Goal: Information Seeking & Learning: Check status

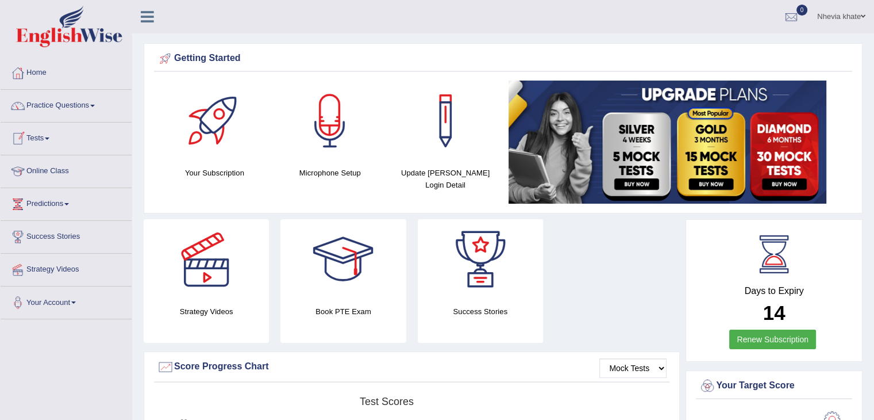
click at [69, 143] on link "Tests" at bounding box center [66, 136] width 131 height 29
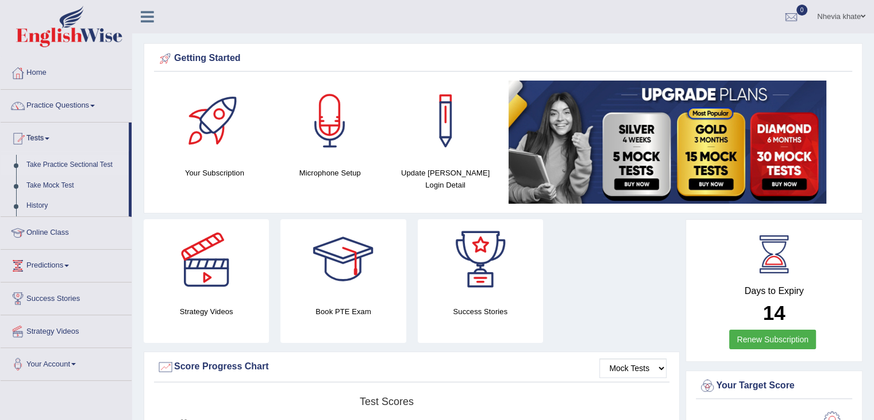
click at [67, 166] on link "Take Practice Sectional Test" at bounding box center [74, 165] width 107 height 21
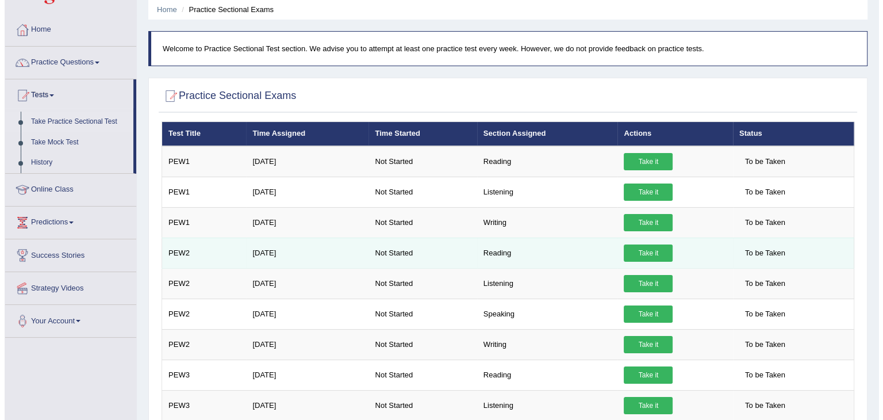
scroll to position [44, 0]
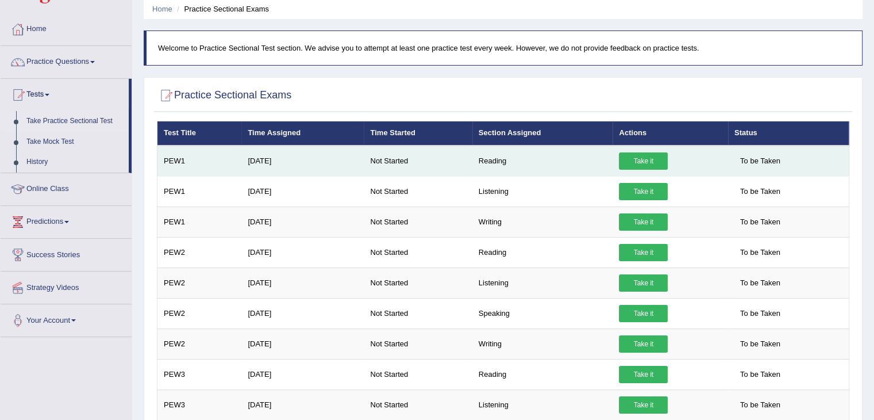
click at [640, 156] on link "Take it" at bounding box center [643, 160] width 49 height 17
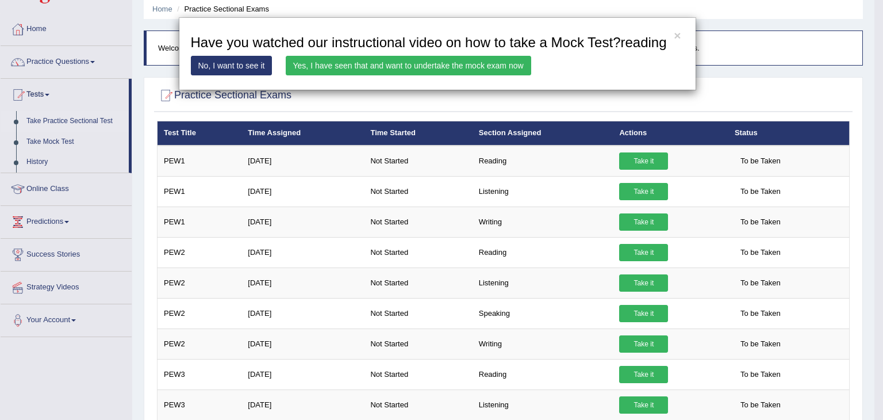
click at [417, 64] on link "Yes, I have seen that and want to undertake the mock exam now" at bounding box center [408, 66] width 245 height 20
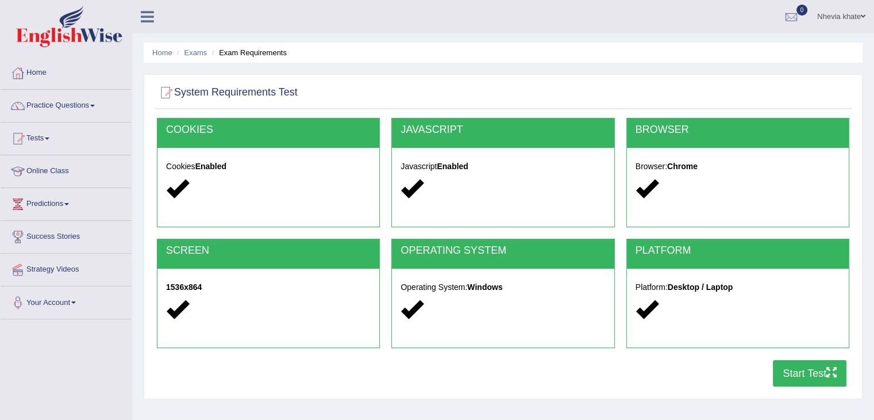
click at [802, 367] on button "Start Test" at bounding box center [810, 373] width 74 height 26
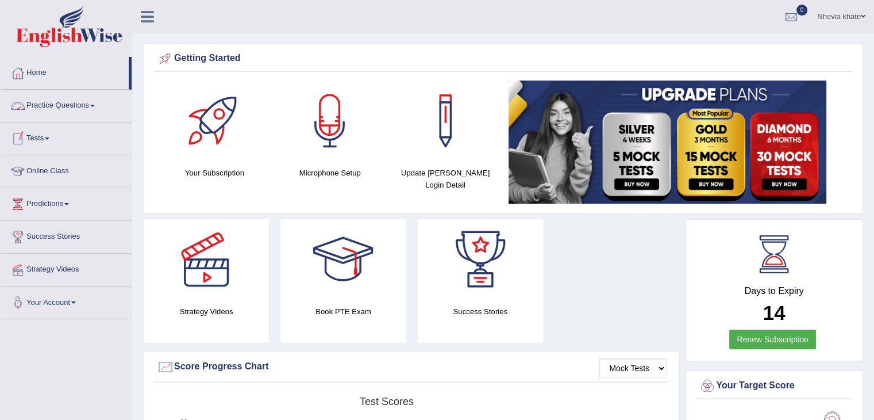
click at [95, 105] on span at bounding box center [92, 106] width 5 height 2
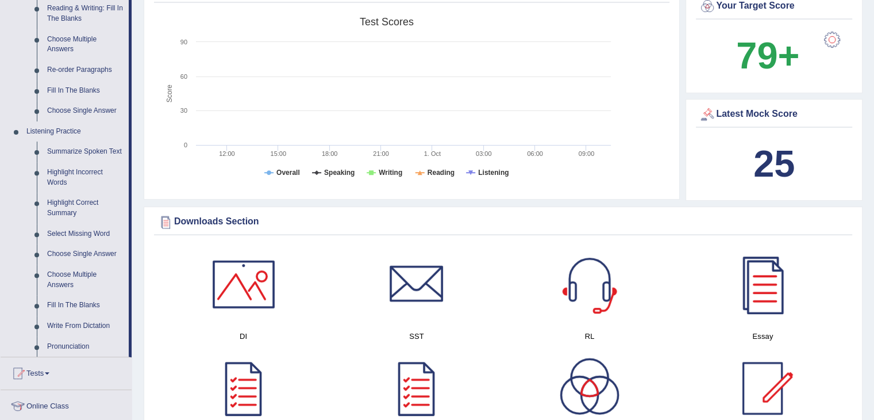
scroll to position [381, 0]
click at [63, 304] on link "Fill In The Blanks" at bounding box center [85, 304] width 87 height 21
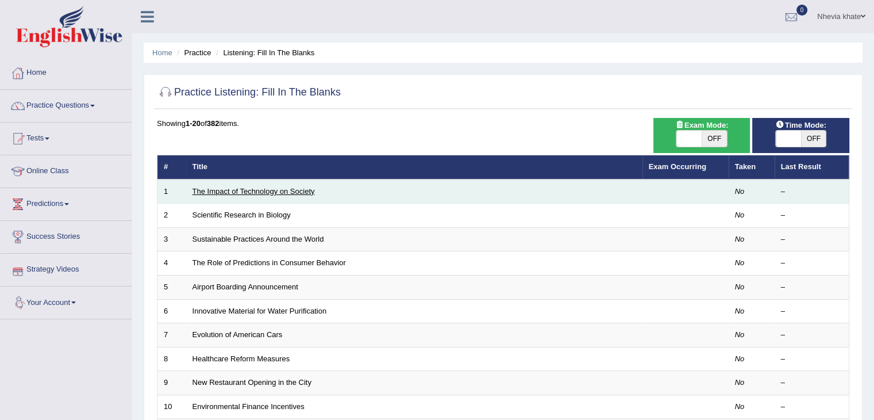
click at [230, 187] on link "The Impact of Technology on Society" at bounding box center [254, 191] width 122 height 9
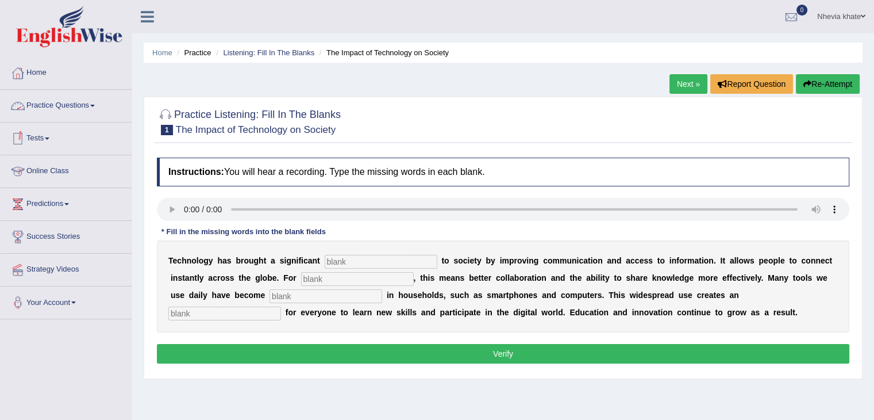
click at [92, 108] on link "Practice Questions" at bounding box center [66, 104] width 131 height 29
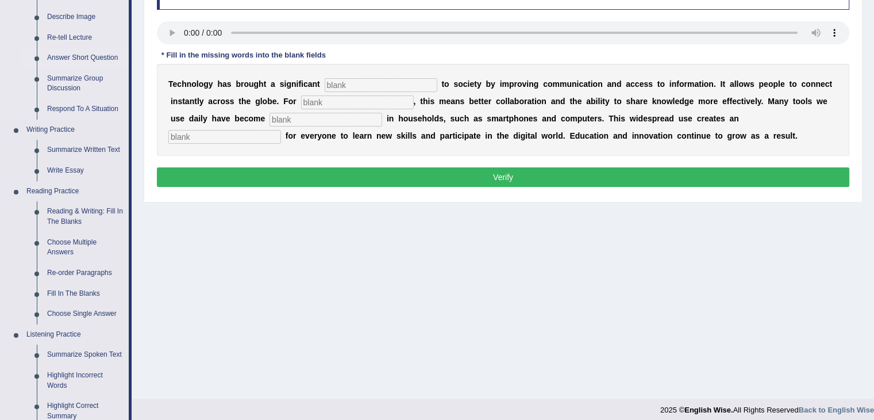
scroll to position [179, 0]
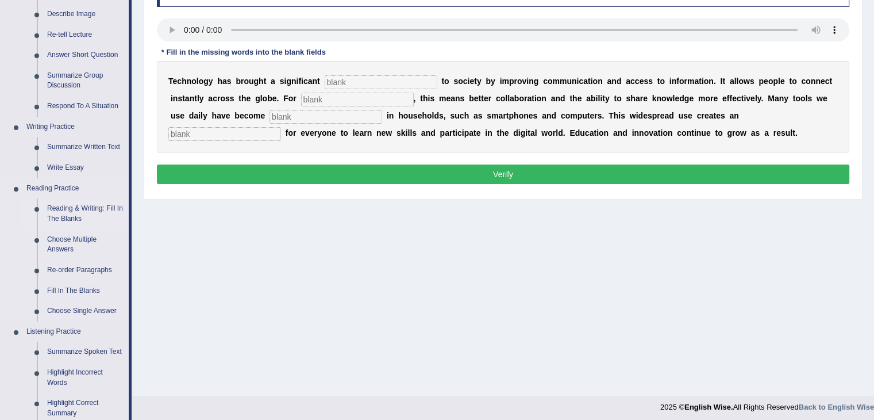
click at [79, 216] on link "Reading & Writing: Fill In The Blanks" at bounding box center [85, 213] width 87 height 30
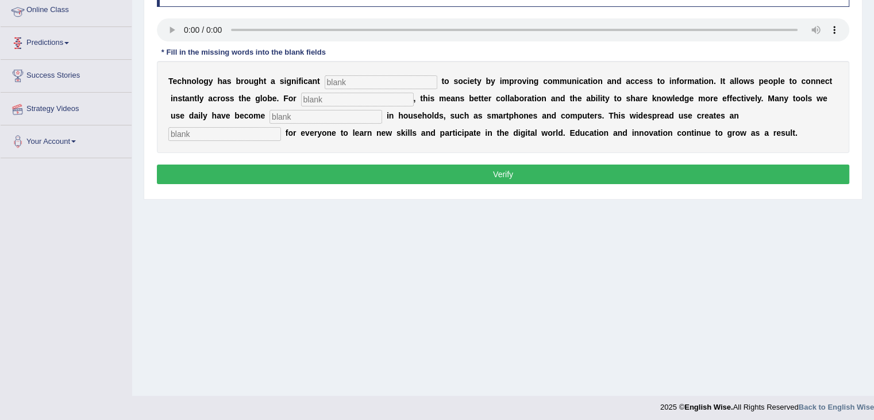
scroll to position [184, 0]
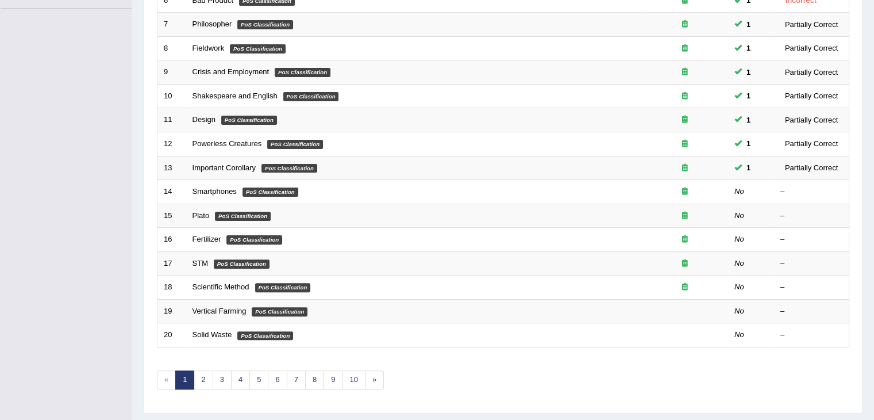
scroll to position [338, 0]
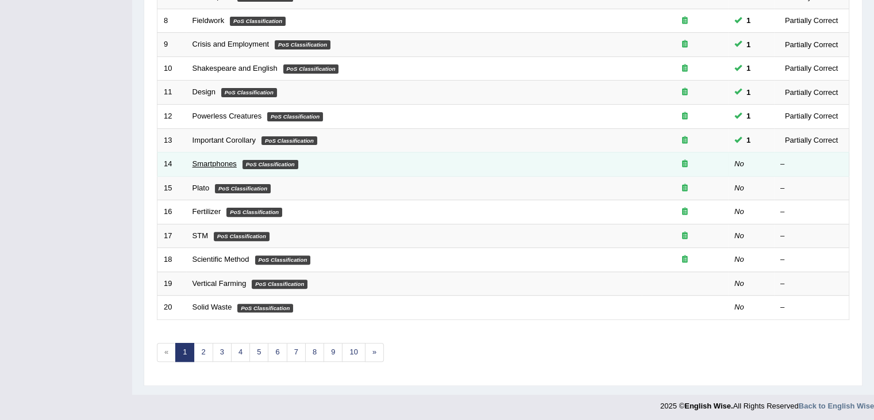
click at [215, 161] on link "Smartphones" at bounding box center [215, 163] width 44 height 9
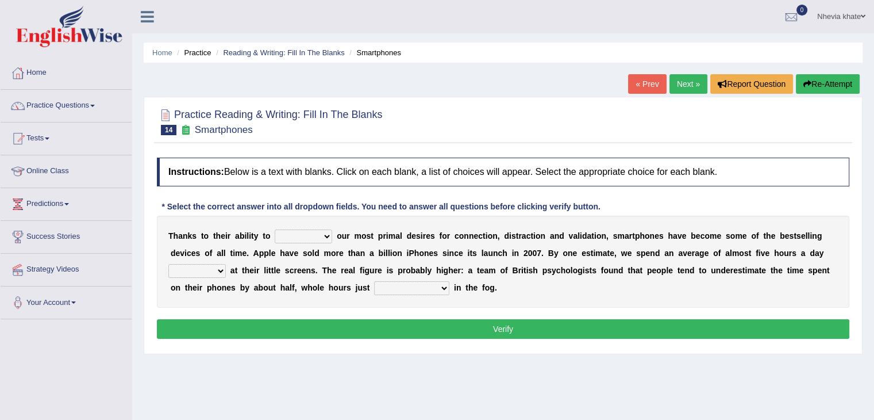
click at [309, 226] on div "T h a n k s t o t h e i r a b i l i t y t o hijack describe sharpen conserve o …" at bounding box center [503, 262] width 693 height 92
click at [317, 235] on select "hijack describe sharpen conserve" at bounding box center [303, 236] width 57 height 14
select select "conserve"
click at [275, 229] on select "hijack describe sharpen conserve" at bounding box center [303, 236] width 57 height 14
click at [218, 272] on select "watching waggling snoring staring" at bounding box center [196, 271] width 57 height 14
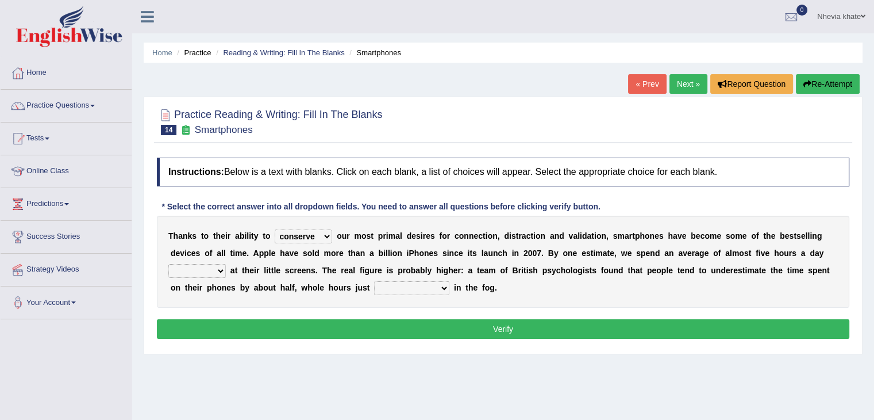
select select "watching"
click at [168, 264] on select "watching waggling snoring staring" at bounding box center [196, 271] width 57 height 14
click at [400, 288] on select "has evaporated evaporating evaporate evaporates" at bounding box center [411, 288] width 75 height 14
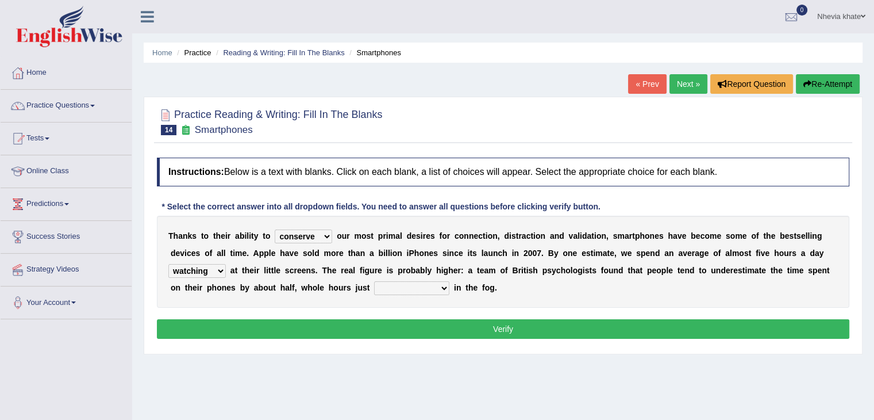
select select "evaporates"
click at [374, 281] on select "has evaporated evaporating evaporate evaporates" at bounding box center [411, 288] width 75 height 14
click at [417, 329] on button "Verify" at bounding box center [503, 329] width 693 height 20
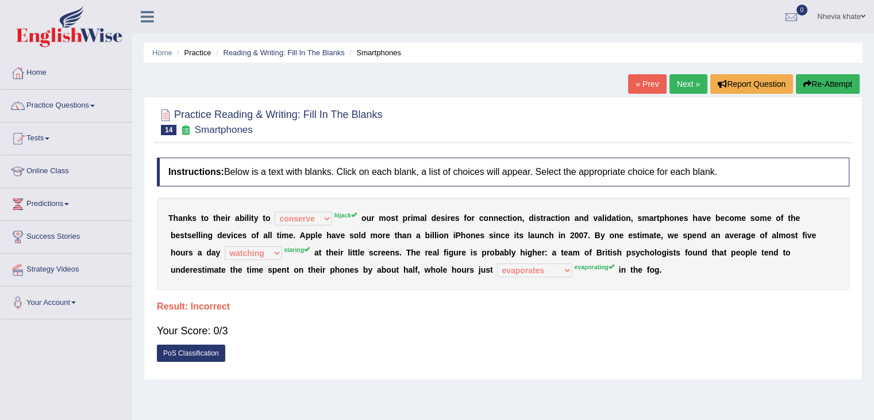
click at [677, 84] on link "Next »" at bounding box center [689, 84] width 38 height 20
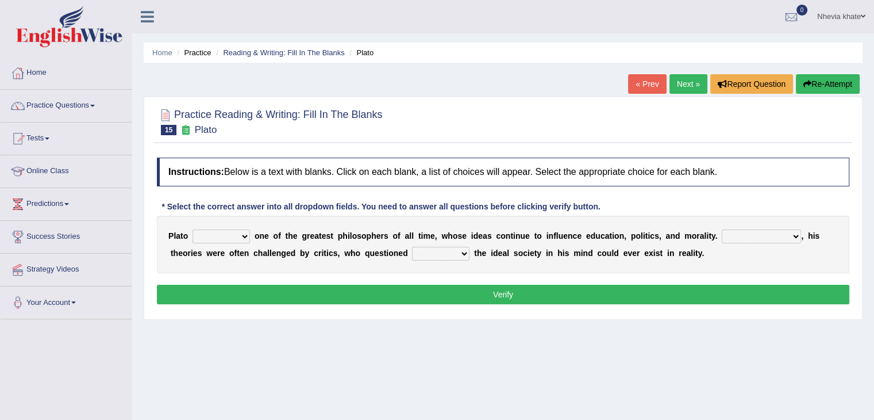
click at [242, 233] on select "keeps comes claims remains" at bounding box center [221, 236] width 57 height 14
select select "remains"
click at [193, 229] on select "keeps comes claims remains" at bounding box center [221, 236] width 57 height 14
click at [742, 237] on select "Notwithstanding So However Whatever" at bounding box center [761, 236] width 79 height 14
select select "However"
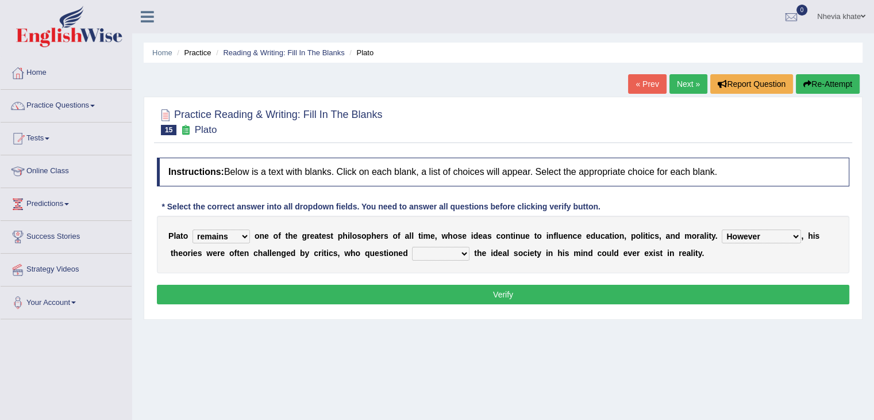
click at [722, 229] on select "Notwithstanding So However Whatever" at bounding box center [761, 236] width 79 height 14
click at [448, 248] on select "which what that whether" at bounding box center [440, 254] width 57 height 14
select select "that"
click at [412, 247] on select "which what that whether" at bounding box center [440, 254] width 57 height 14
click at [480, 290] on button "Verify" at bounding box center [503, 295] width 693 height 20
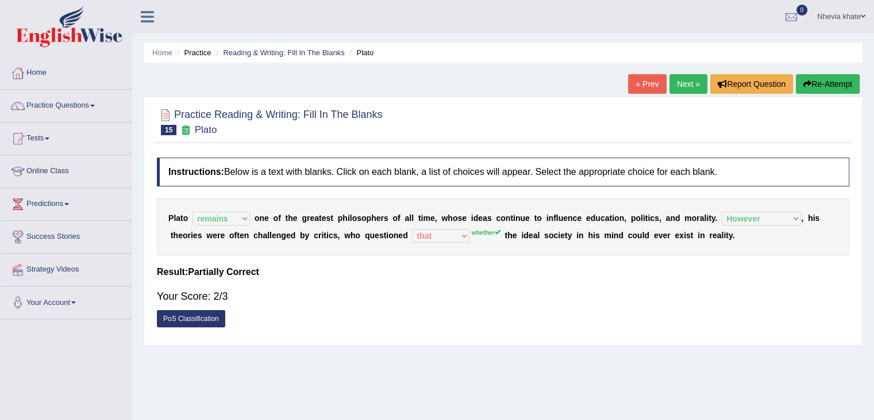
click at [680, 80] on link "Next »" at bounding box center [689, 84] width 38 height 20
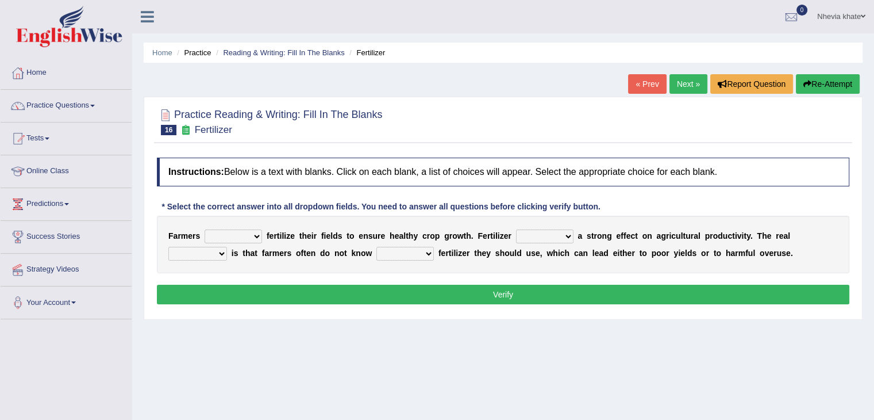
click at [261, 231] on select "must should need can" at bounding box center [233, 236] width 57 height 14
click at [205, 229] on select "must should need can" at bounding box center [233, 236] width 57 height 14
click at [225, 276] on div "Instructions: Below is a text with blanks. Click on each blank, a list of choic…" at bounding box center [503, 233] width 698 height 162
click at [246, 231] on select "must should need can" at bounding box center [233, 236] width 57 height 14
select select "must"
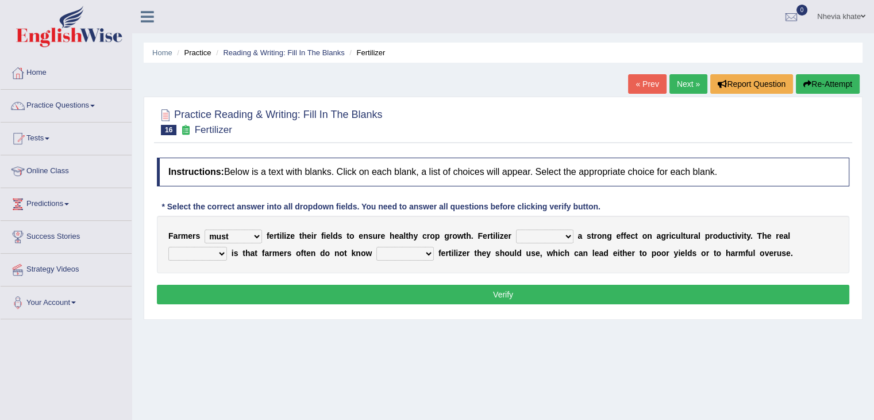
click at [205, 229] on select "must should need can" at bounding box center [233, 236] width 57 height 14
click at [540, 232] on select "has had have having" at bounding box center [544, 236] width 57 height 14
select select "has"
click at [516, 229] on select "has had have having" at bounding box center [544, 236] width 57 height 14
click at [216, 243] on div "F a r m e r s must should need can f e r t i l i z e t h e i r f i e l d s t o …" at bounding box center [503, 244] width 693 height 57
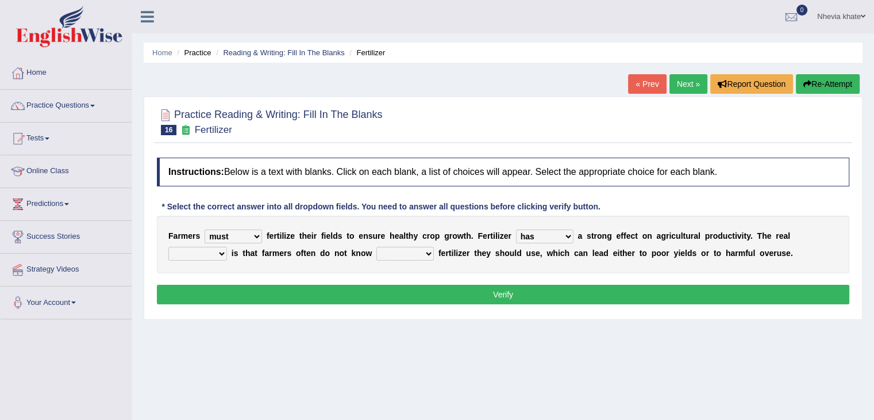
click at [216, 249] on select "problem question conclusion answer" at bounding box center [197, 254] width 59 height 14
click at [217, 253] on select "problem question conclusion answer" at bounding box center [197, 254] width 59 height 14
select select "problem"
click at [168, 247] on select "problem question conclusion answer" at bounding box center [197, 254] width 59 height 14
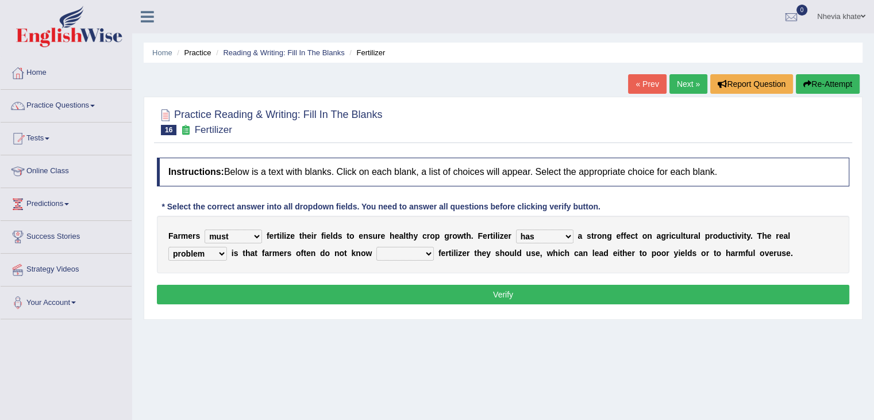
click at [414, 252] on select "how much how many however so much" at bounding box center [405, 254] width 57 height 14
select select "how many"
click at [377, 247] on select "how much how many however so much" at bounding box center [405, 254] width 57 height 14
click at [409, 295] on button "Verify" at bounding box center [503, 295] width 693 height 20
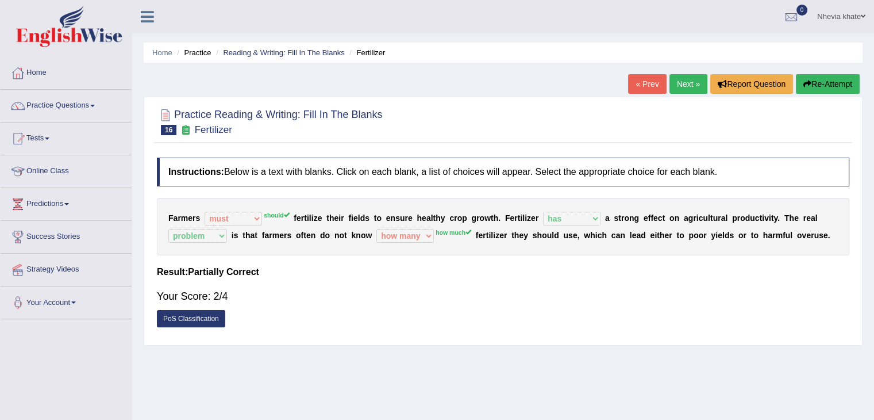
click at [675, 81] on link "Next »" at bounding box center [689, 84] width 38 height 20
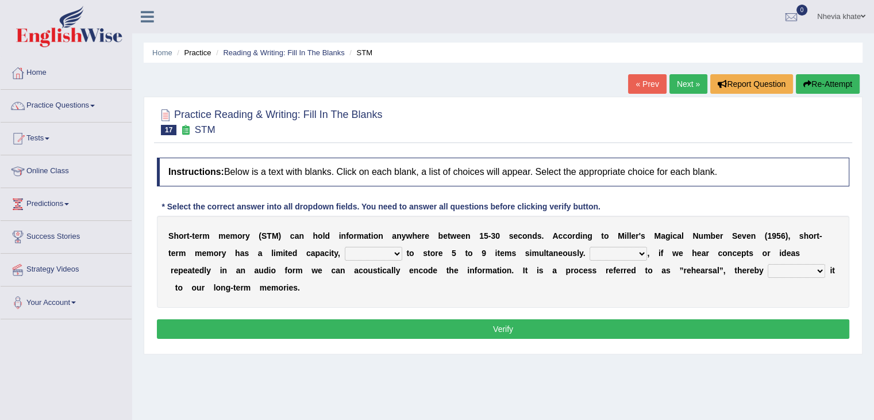
click at [395, 252] on select "being able is able be able unable" at bounding box center [373, 254] width 57 height 14
select select "being able"
click at [345, 247] on select "being able is able be able unable" at bounding box center [373, 254] width 57 height 14
click at [637, 247] on select "However So Moreover Therefore" at bounding box center [618, 254] width 57 height 14
select select "However"
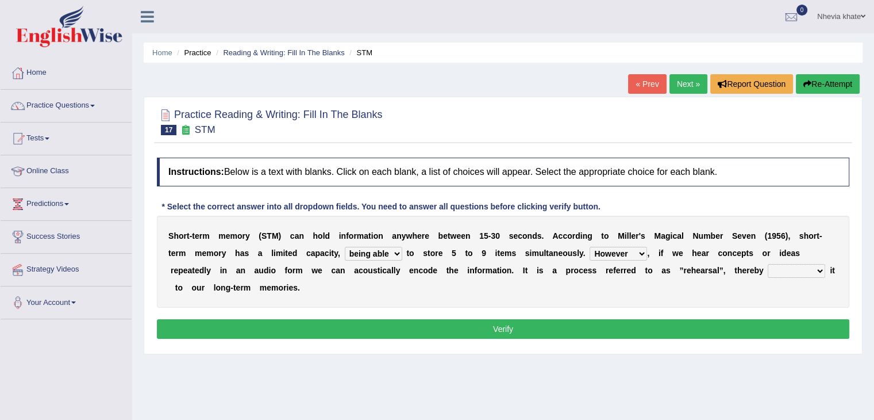
click at [590, 247] on select "However So Moreover Therefore" at bounding box center [618, 254] width 57 height 14
click at [789, 272] on select "commit commits commiting commited" at bounding box center [796, 271] width 57 height 14
select select "commiting"
click at [768, 264] on select "commit commits commiting commited" at bounding box center [796, 271] width 57 height 14
click at [762, 325] on button "Verify" at bounding box center [503, 329] width 693 height 20
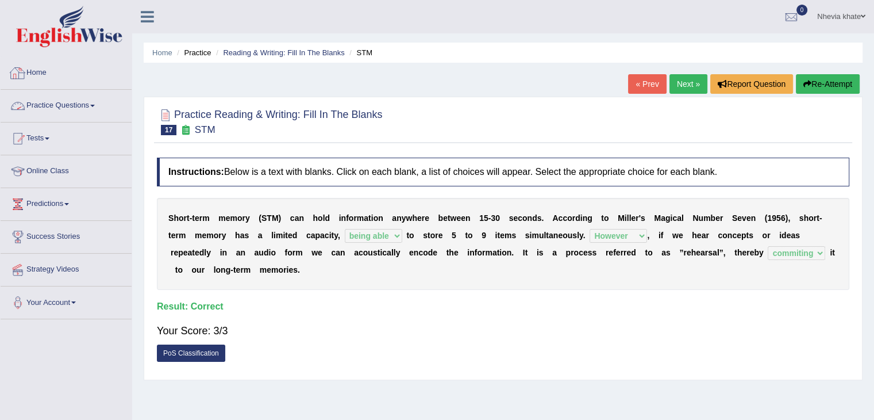
click at [83, 80] on link "Home" at bounding box center [66, 71] width 131 height 29
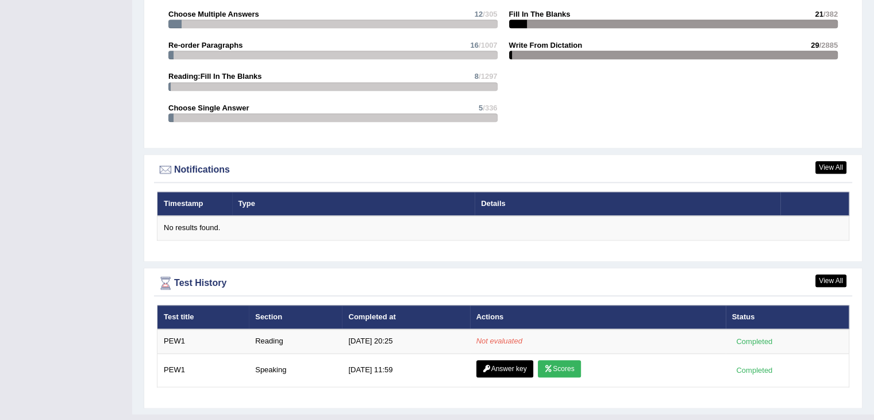
scroll to position [1272, 0]
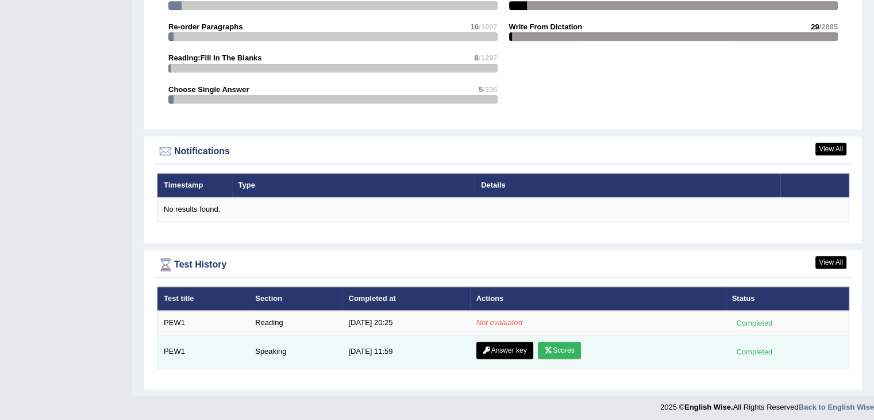
click at [568, 343] on link "Scores" at bounding box center [559, 349] width 43 height 17
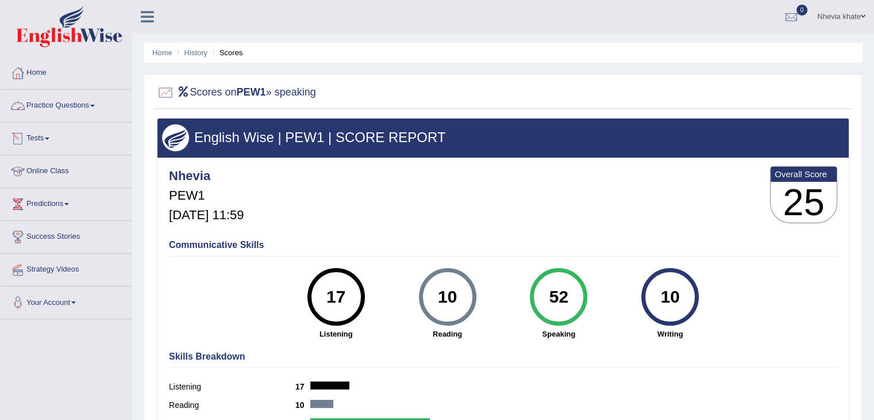
click at [99, 101] on link "Practice Questions" at bounding box center [66, 104] width 131 height 29
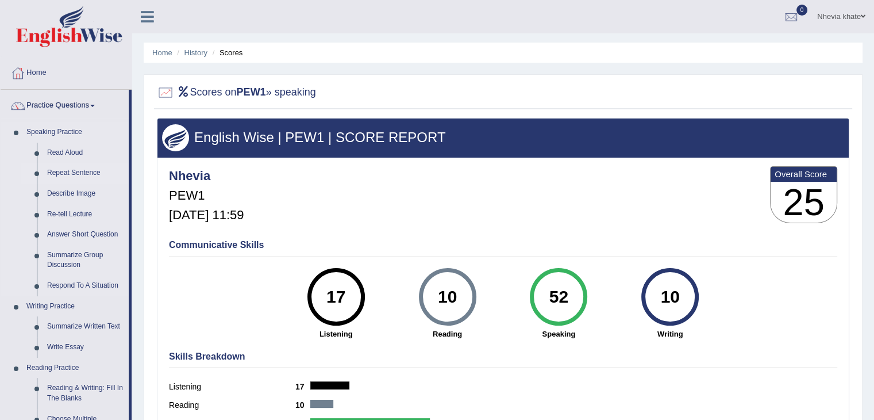
click at [83, 171] on link "Repeat Sentence" at bounding box center [85, 173] width 87 height 21
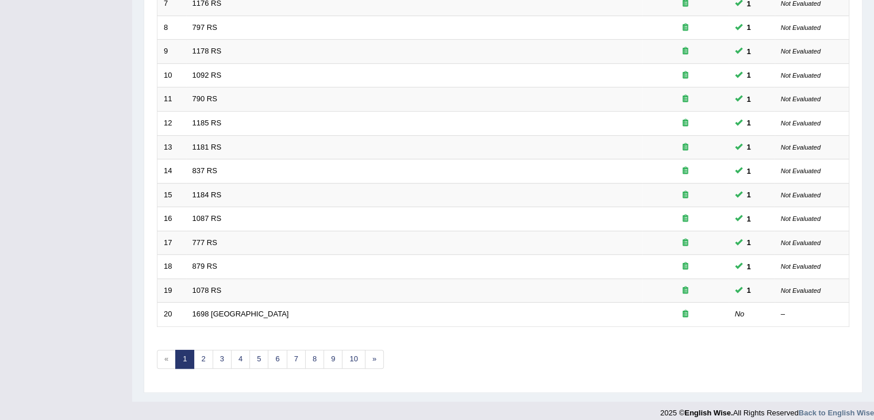
scroll to position [338, 0]
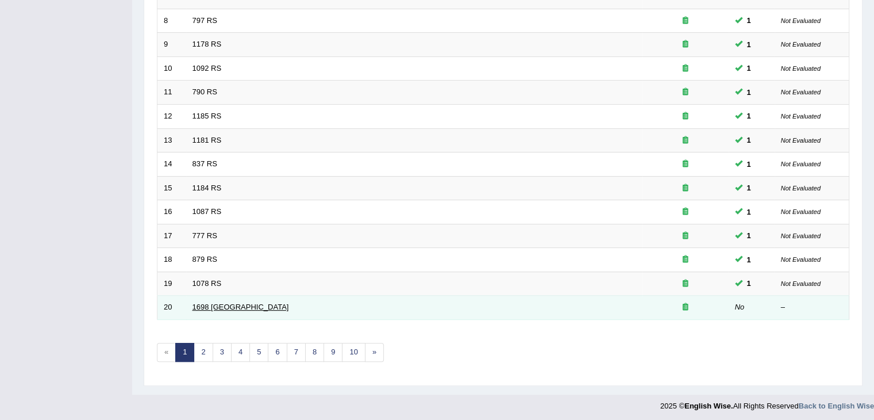
click at [213, 305] on link "1698 [GEOGRAPHIC_DATA]" at bounding box center [241, 306] width 97 height 9
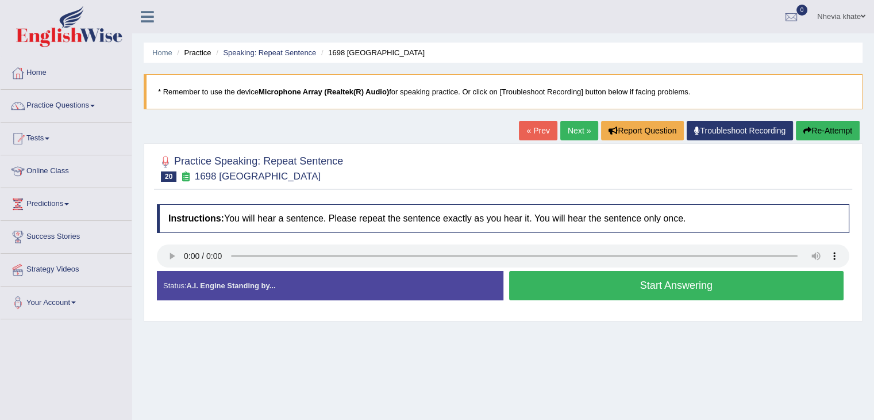
click at [565, 286] on button "Start Answering" at bounding box center [676, 285] width 335 height 29
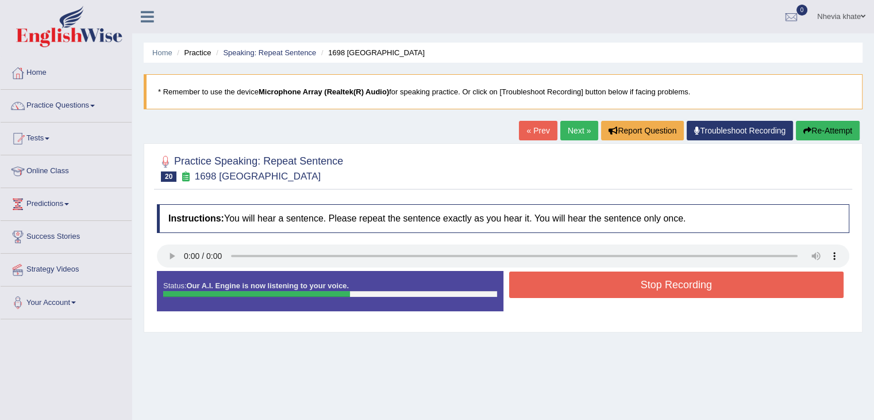
click at [565, 286] on button "Stop Recording" at bounding box center [676, 284] width 335 height 26
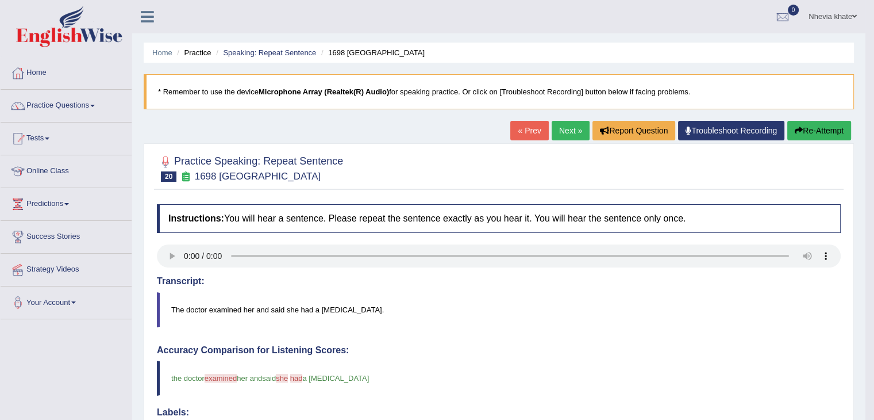
click at [565, 126] on link "Next »" at bounding box center [571, 131] width 38 height 20
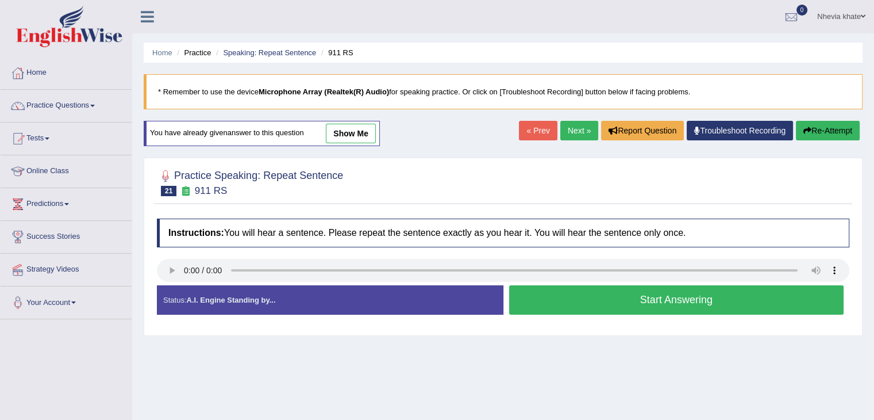
click at [579, 304] on button "Start Answering" at bounding box center [676, 299] width 335 height 29
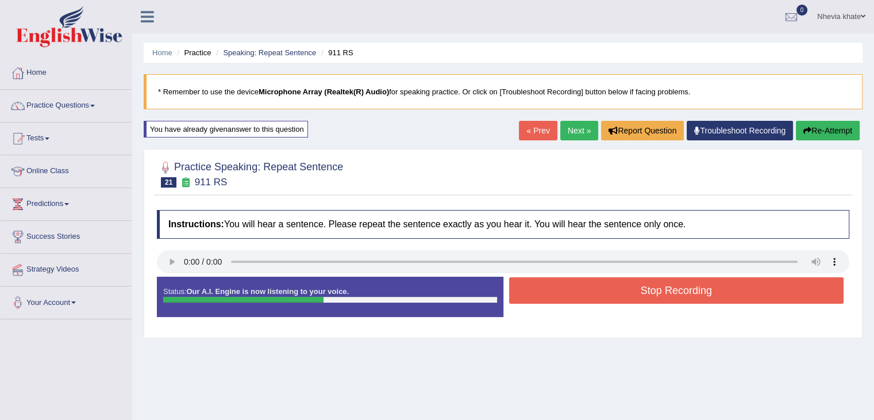
click at [579, 304] on div "Stop Recording" at bounding box center [677, 291] width 347 height 29
click at [579, 291] on button "Stop Recording" at bounding box center [676, 290] width 335 height 26
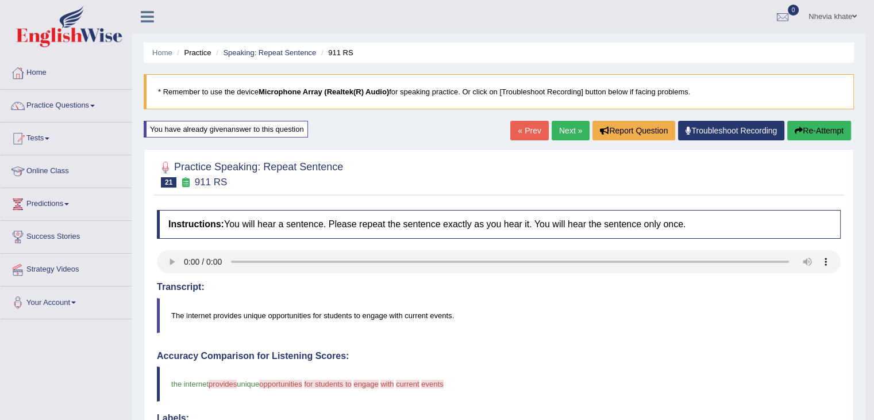
click at [566, 128] on link "Next »" at bounding box center [571, 131] width 38 height 20
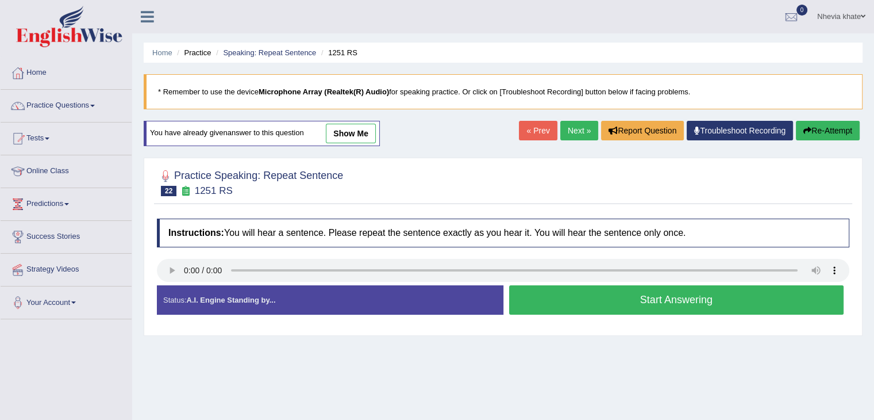
click at [563, 302] on button "Start Answering" at bounding box center [676, 299] width 335 height 29
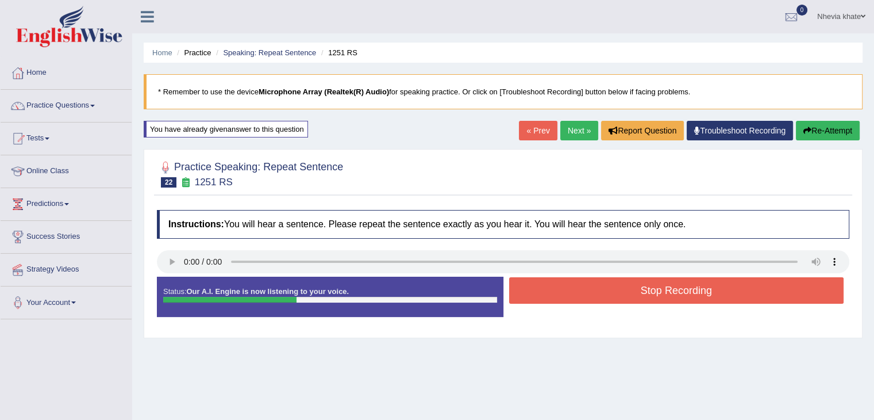
click at [563, 302] on button "Stop Recording" at bounding box center [676, 290] width 335 height 26
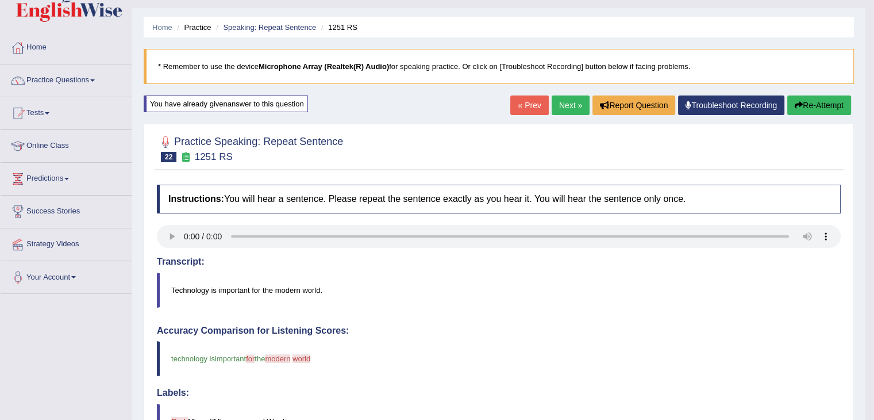
scroll to position [25, 0]
click at [567, 103] on link "Next »" at bounding box center [571, 105] width 38 height 20
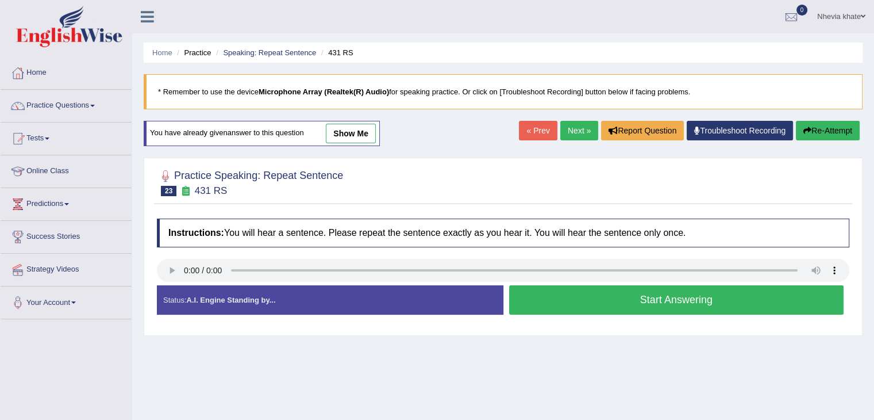
click at [552, 304] on button "Start Answering" at bounding box center [676, 299] width 335 height 29
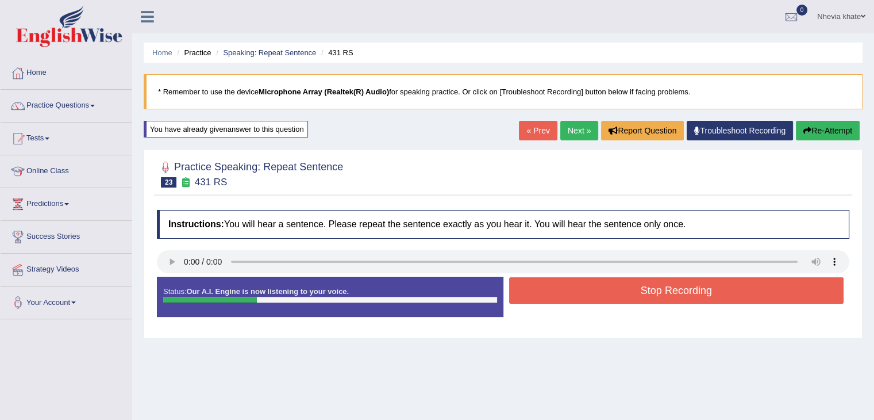
click at [552, 304] on div "Stop Recording" at bounding box center [677, 291] width 347 height 29
click at [545, 290] on button "Stop Recording" at bounding box center [676, 290] width 335 height 26
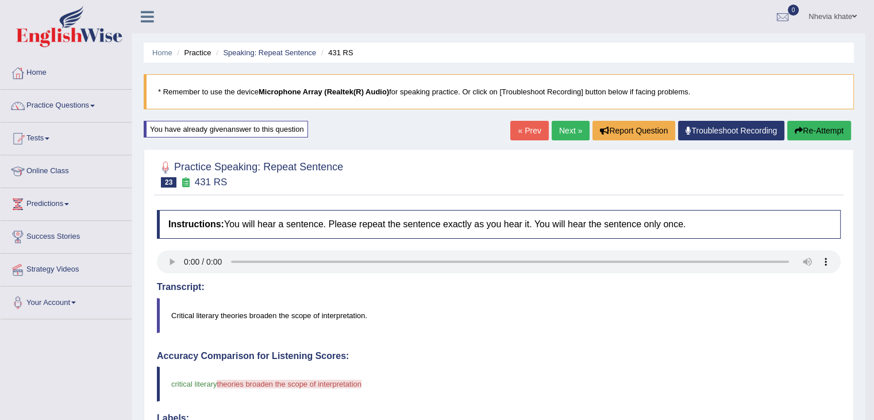
click at [571, 131] on link "Next »" at bounding box center [571, 131] width 38 height 20
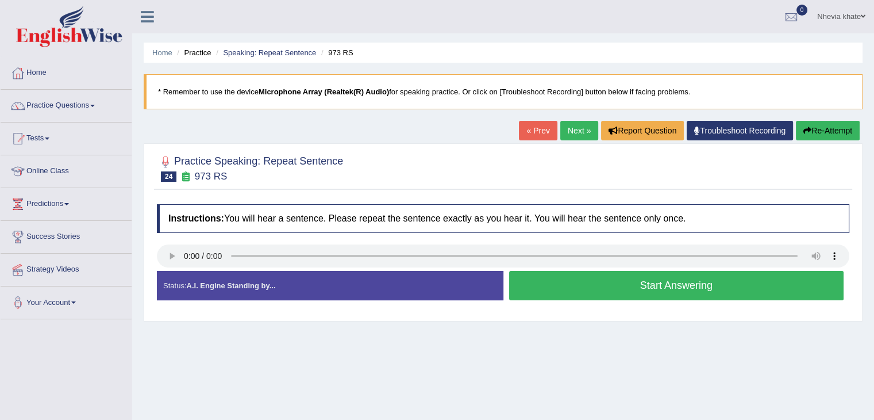
click at [579, 284] on button "Start Answering" at bounding box center [676, 285] width 335 height 29
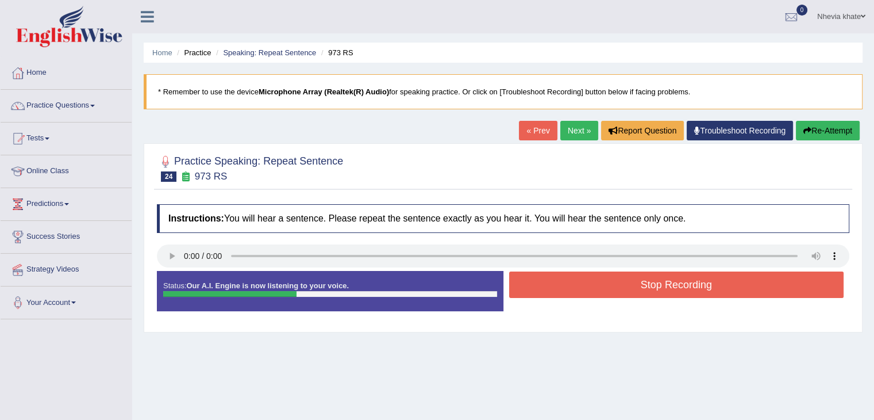
click at [579, 282] on button "Stop Recording" at bounding box center [676, 284] width 335 height 26
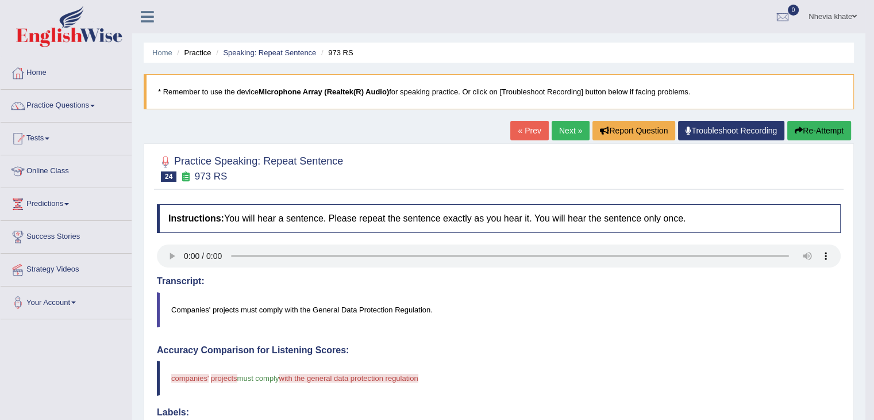
click at [561, 135] on link "Next »" at bounding box center [571, 131] width 38 height 20
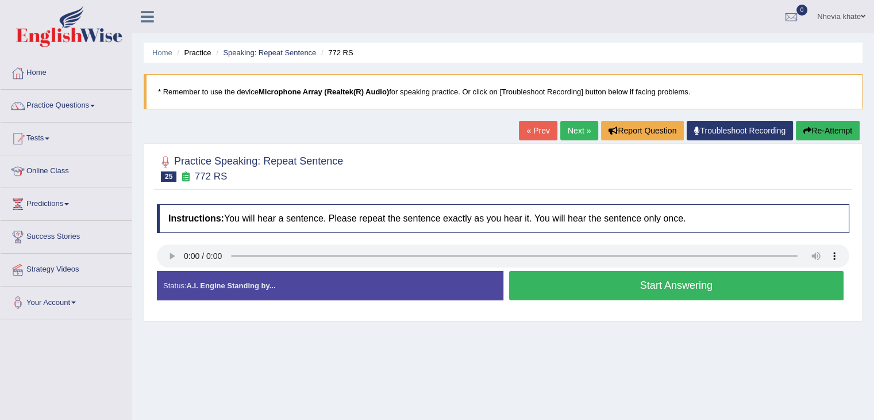
click at [563, 286] on button "Start Answering" at bounding box center [676, 285] width 335 height 29
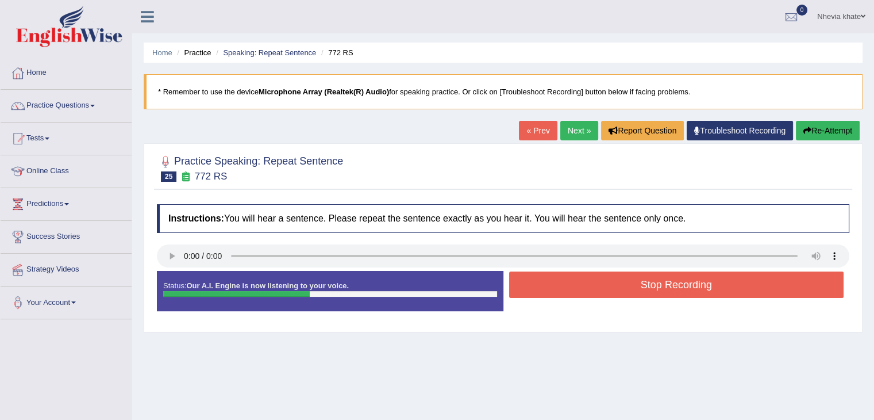
click at [563, 286] on button "Stop Recording" at bounding box center [676, 284] width 335 height 26
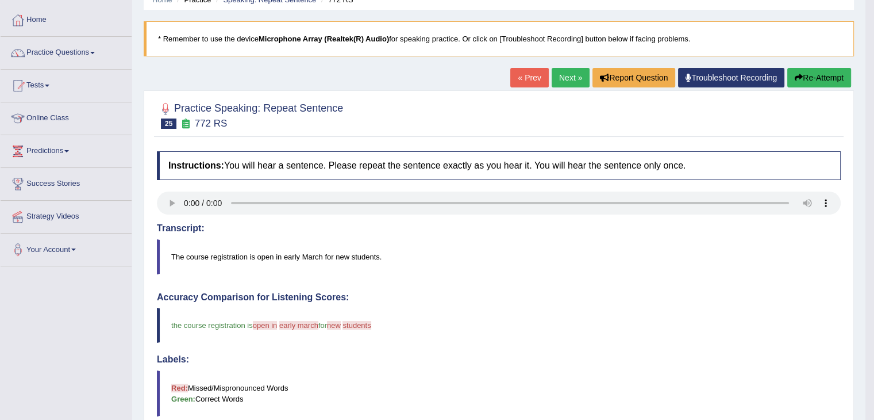
scroll to position [51, 0]
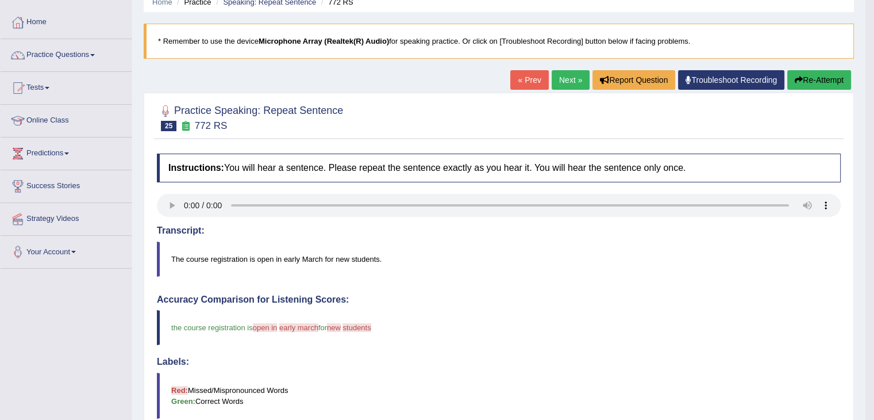
click at [568, 82] on link "Next »" at bounding box center [571, 80] width 38 height 20
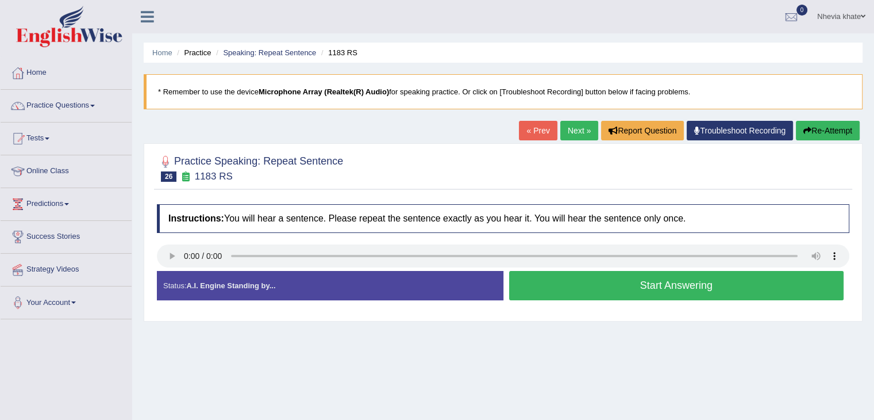
click at [583, 282] on button "Start Answering" at bounding box center [676, 285] width 335 height 29
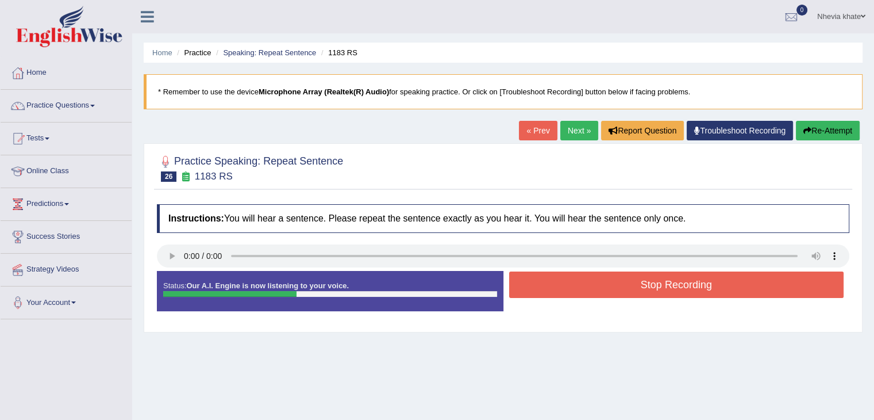
click at [583, 282] on button "Stop Recording" at bounding box center [676, 284] width 335 height 26
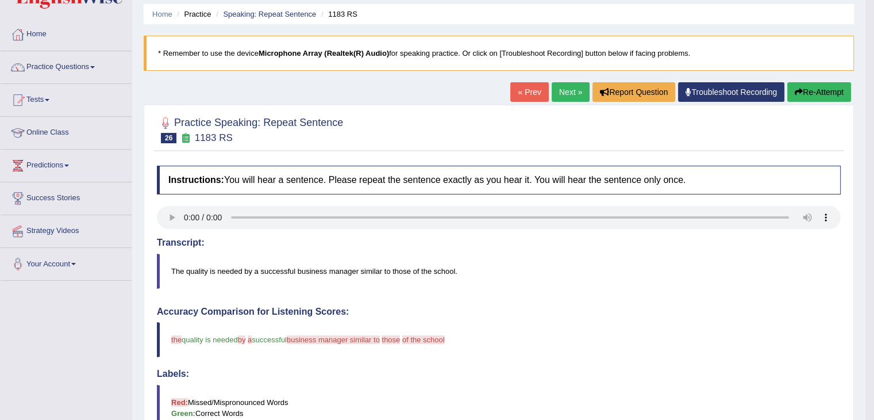
scroll to position [38, 0]
click at [565, 90] on link "Next »" at bounding box center [571, 93] width 38 height 20
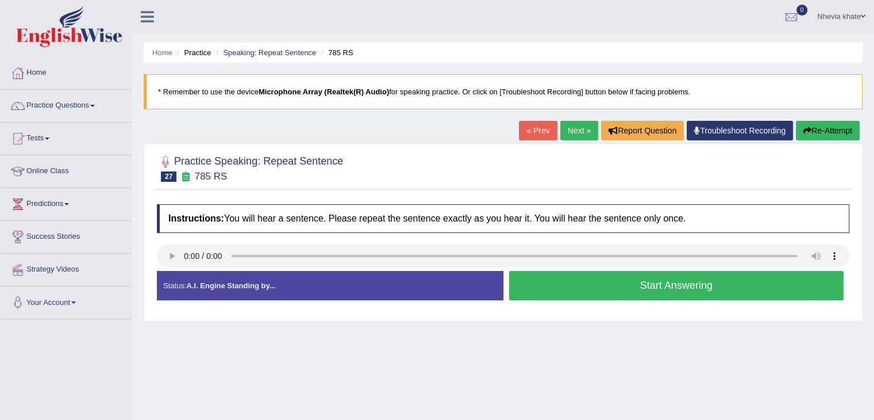
click at [575, 286] on button "Start Answering" at bounding box center [676, 285] width 335 height 29
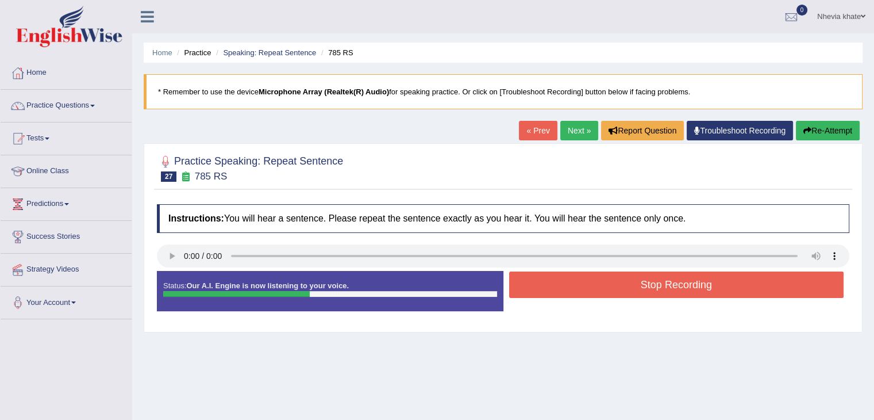
click at [575, 286] on button "Stop Recording" at bounding box center [676, 284] width 335 height 26
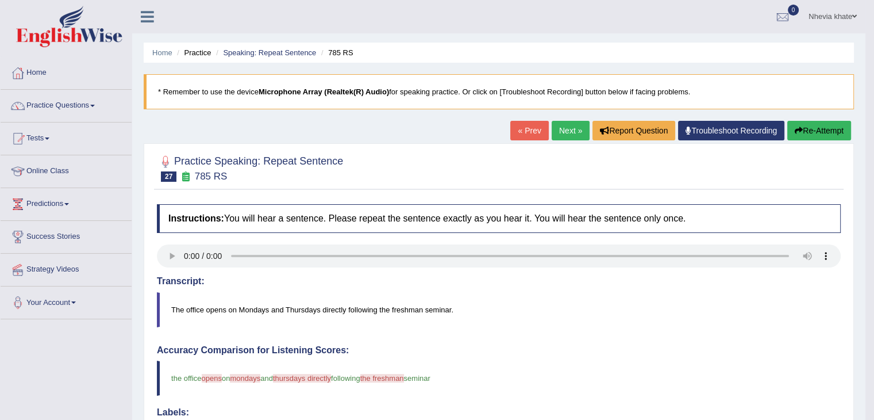
click at [577, 127] on link "Next »" at bounding box center [571, 131] width 38 height 20
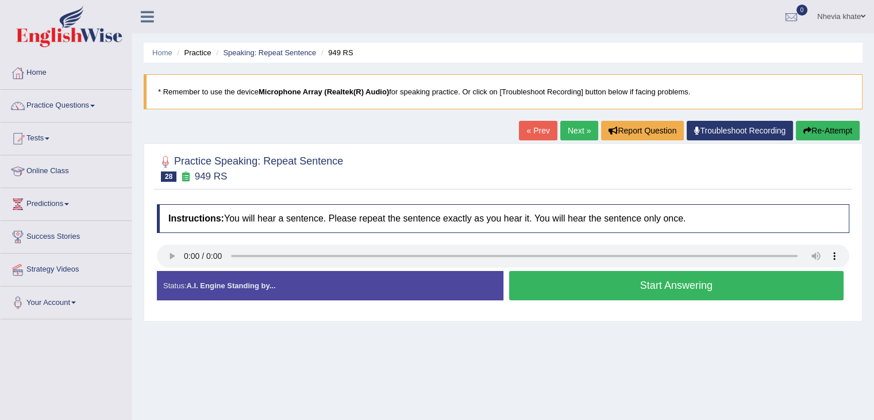
click at [552, 286] on button "Start Answering" at bounding box center [676, 285] width 335 height 29
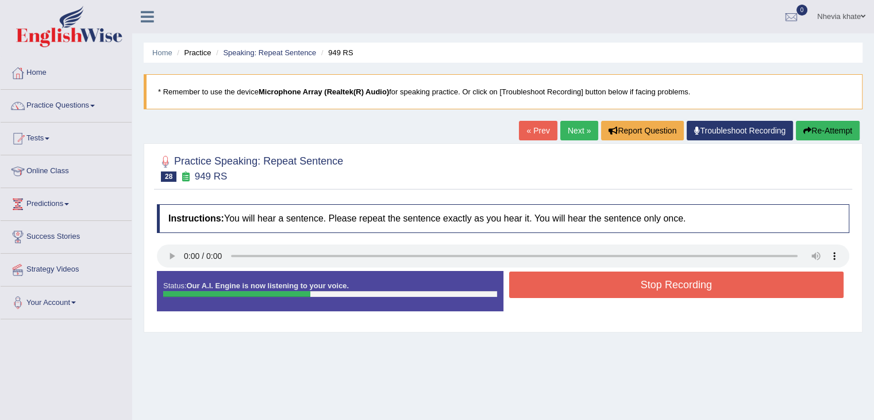
click at [552, 286] on button "Stop Recording" at bounding box center [676, 284] width 335 height 26
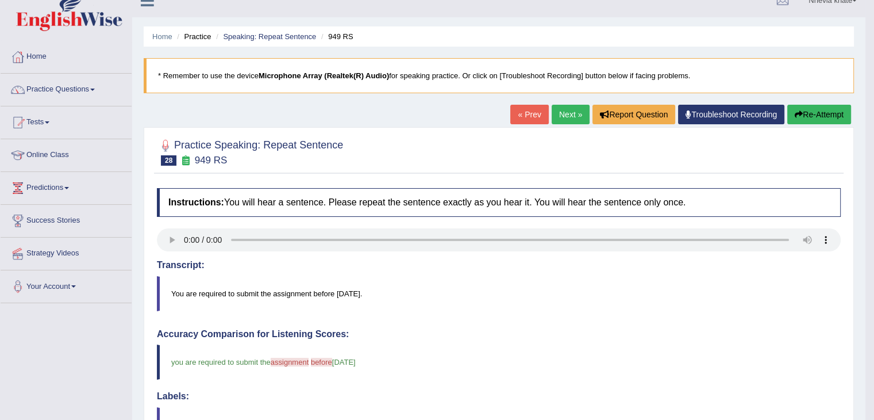
scroll to position [16, 0]
click at [566, 112] on link "Next »" at bounding box center [571, 115] width 38 height 20
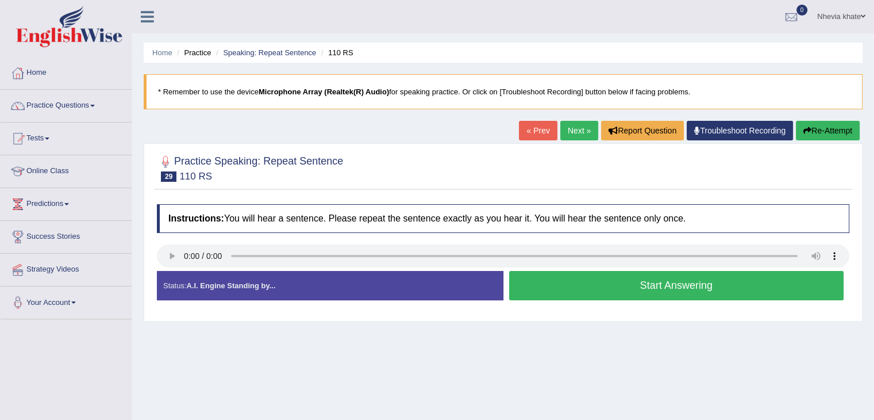
click at [567, 282] on button "Start Answering" at bounding box center [676, 285] width 335 height 29
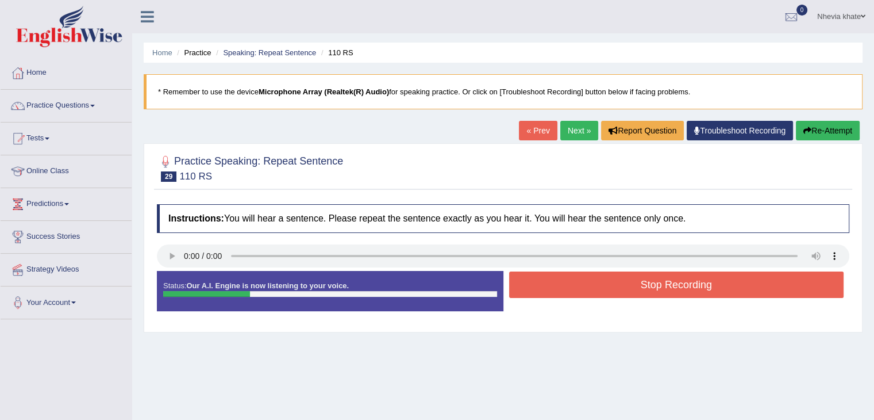
click at [567, 282] on button "Stop Recording" at bounding box center [676, 284] width 335 height 26
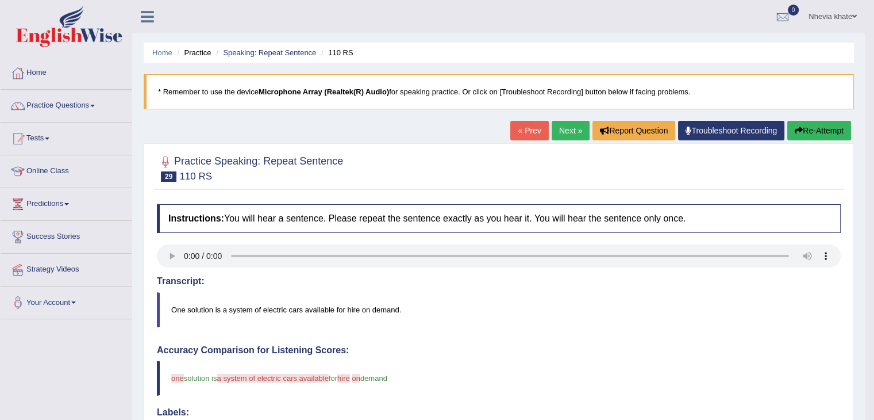
click at [572, 130] on link "Next »" at bounding box center [571, 131] width 38 height 20
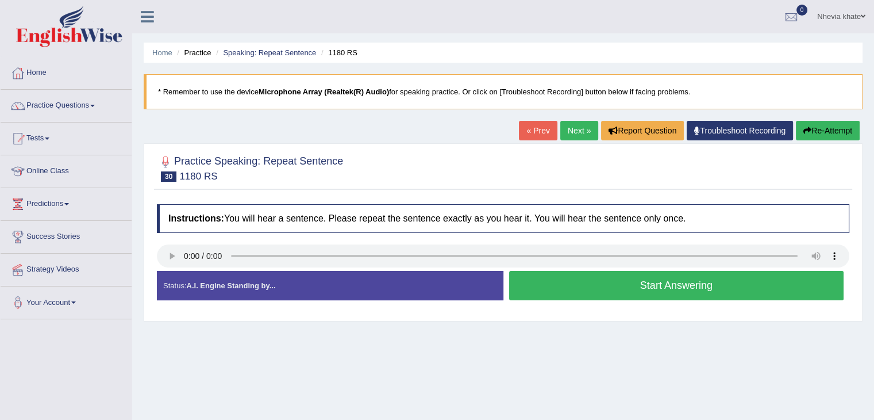
click at [565, 282] on button "Start Answering" at bounding box center [676, 285] width 335 height 29
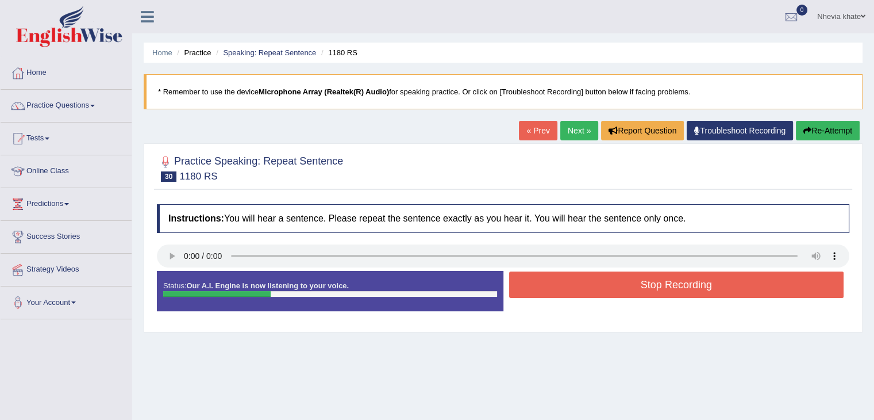
click at [565, 282] on button "Stop Recording" at bounding box center [676, 284] width 335 height 26
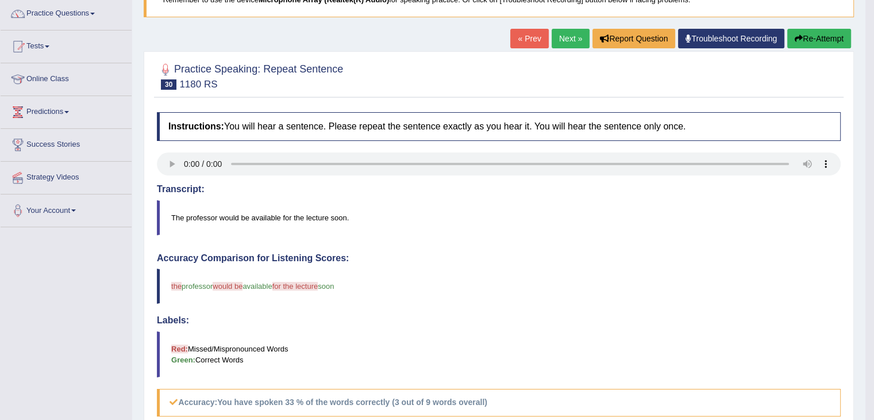
scroll to position [87, 0]
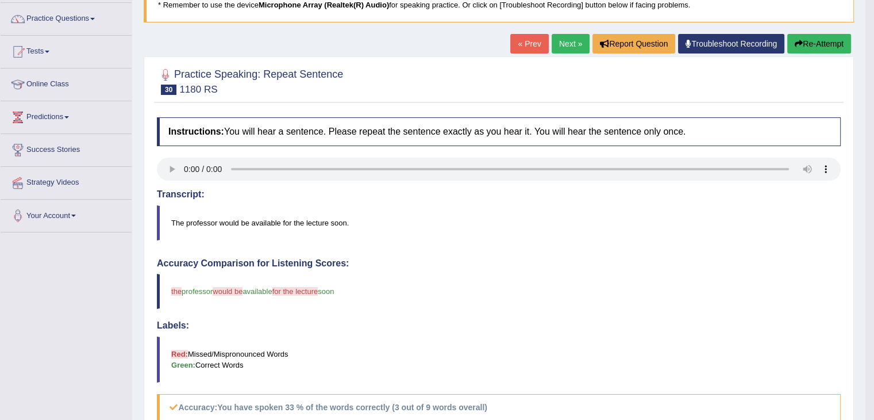
click at [569, 39] on link "Next »" at bounding box center [571, 44] width 38 height 20
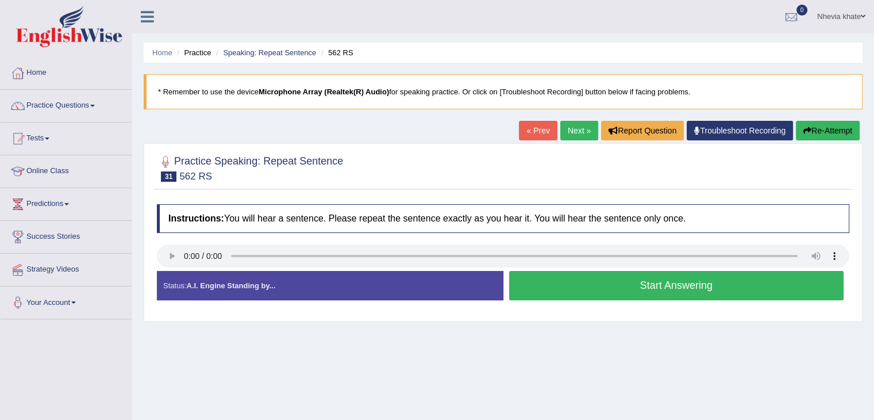
click at [558, 280] on button "Start Answering" at bounding box center [676, 285] width 335 height 29
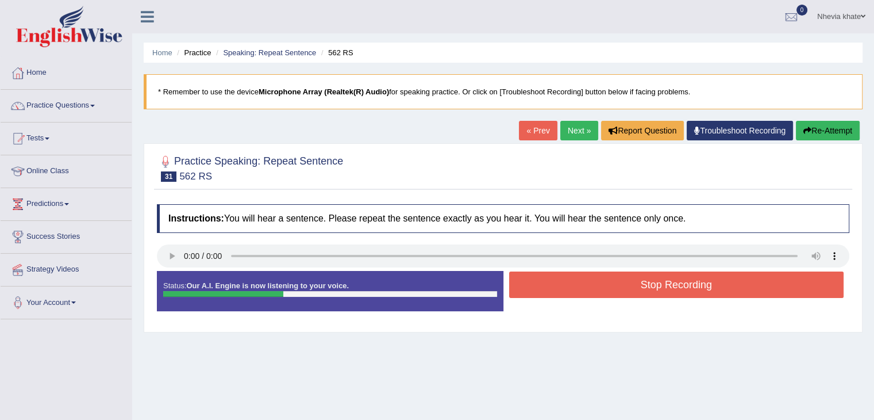
click at [558, 280] on button "Stop Recording" at bounding box center [676, 284] width 335 height 26
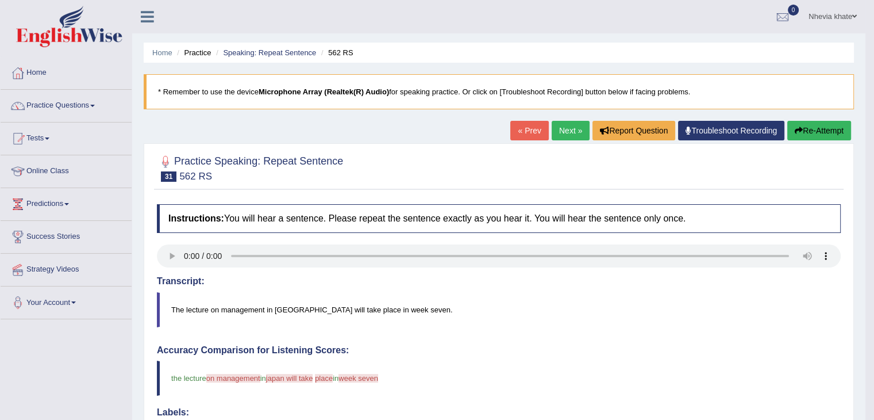
click at [567, 124] on link "Next »" at bounding box center [571, 131] width 38 height 20
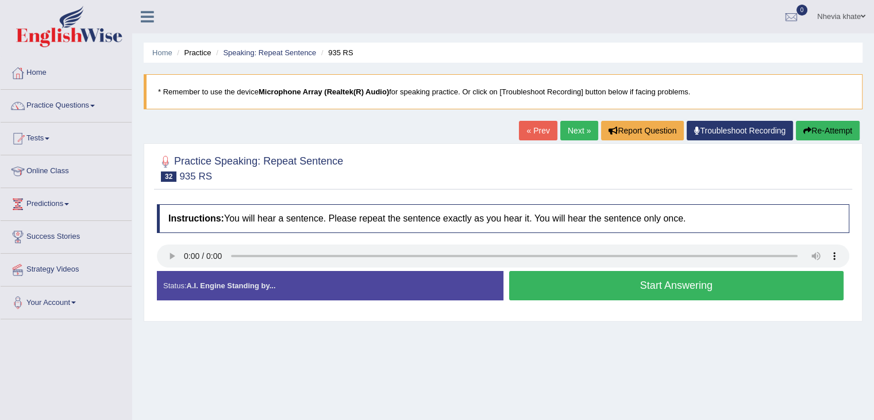
click at [546, 283] on button "Start Answering" at bounding box center [676, 285] width 335 height 29
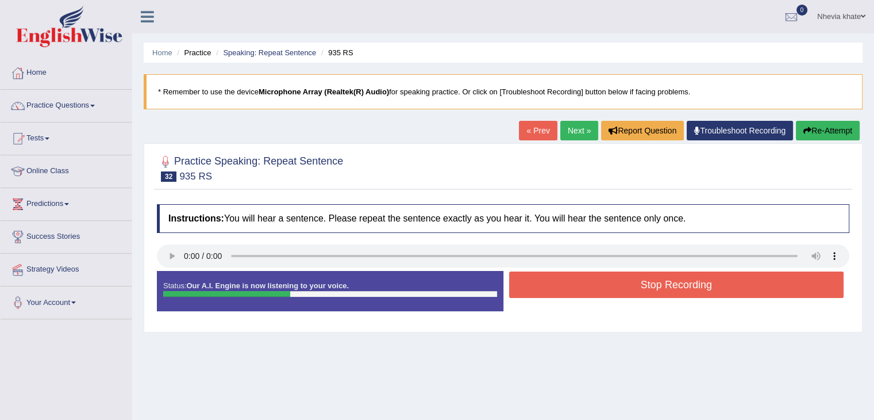
click at [546, 283] on button "Stop Recording" at bounding box center [676, 284] width 335 height 26
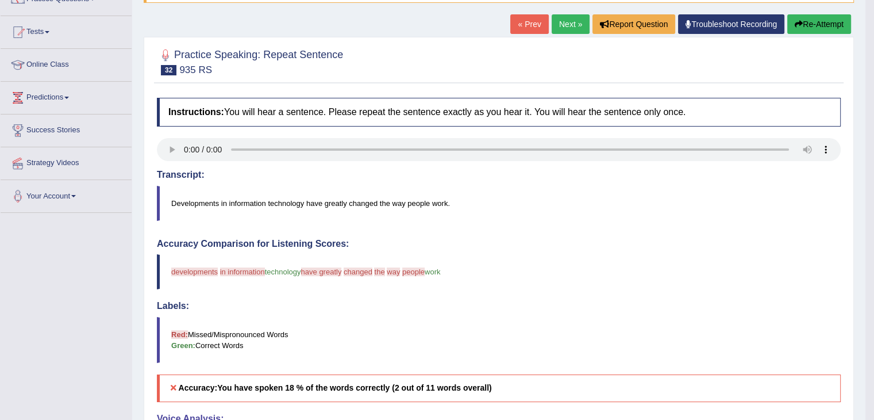
scroll to position [106, 0]
click at [564, 25] on link "Next »" at bounding box center [571, 25] width 38 height 20
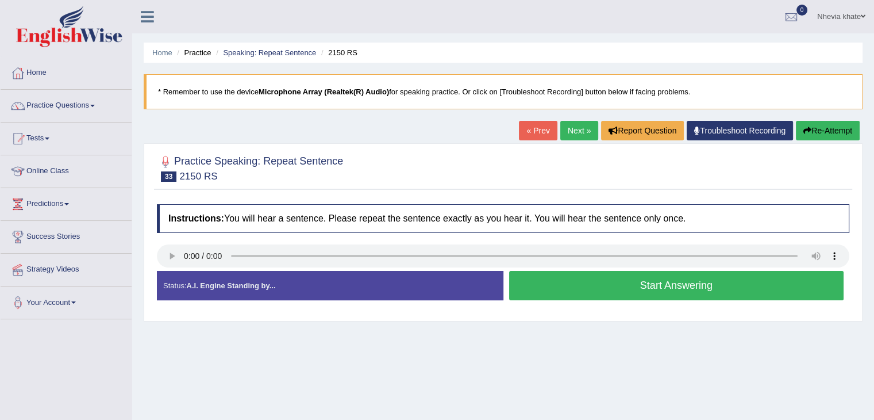
click at [554, 281] on button "Start Answering" at bounding box center [676, 285] width 335 height 29
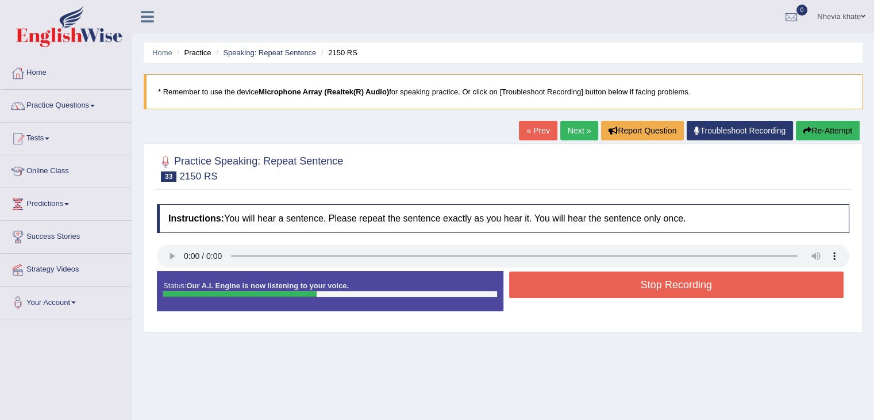
click at [554, 281] on button "Stop Recording" at bounding box center [676, 284] width 335 height 26
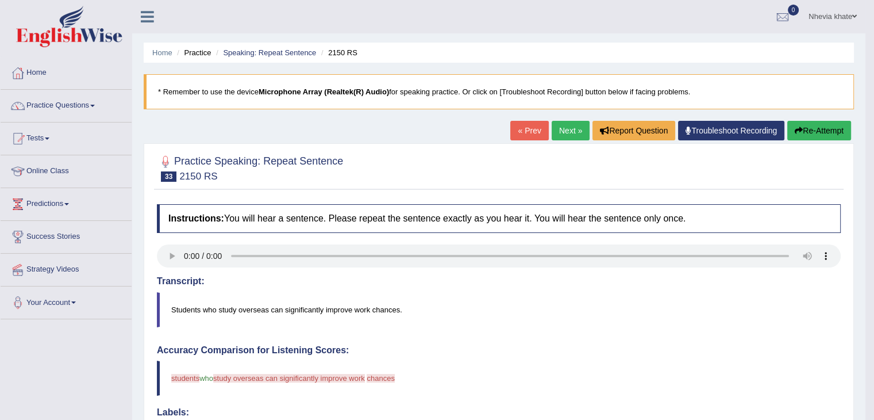
click at [563, 124] on link "Next »" at bounding box center [571, 131] width 38 height 20
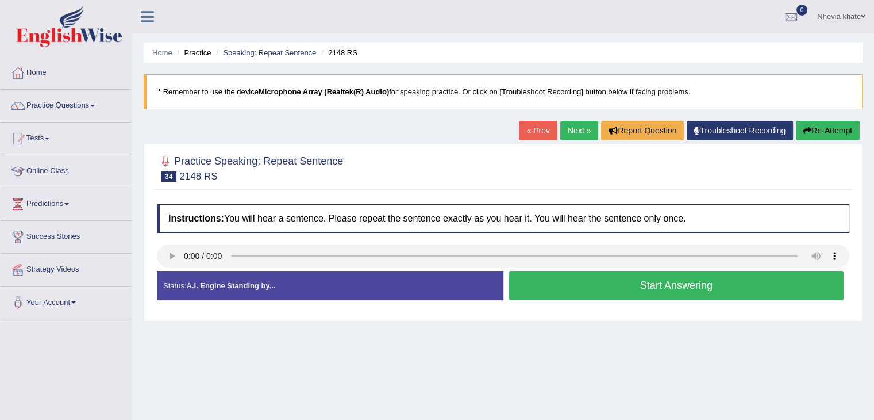
click at [573, 282] on button "Start Answering" at bounding box center [676, 285] width 335 height 29
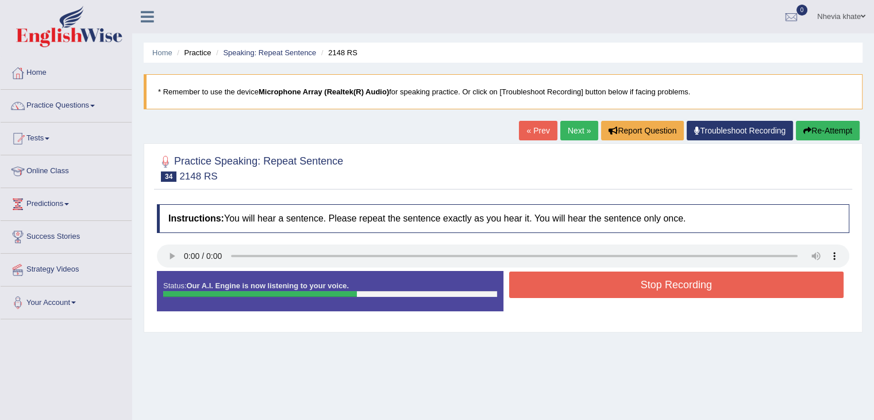
click at [573, 282] on button "Stop Recording" at bounding box center [676, 284] width 335 height 26
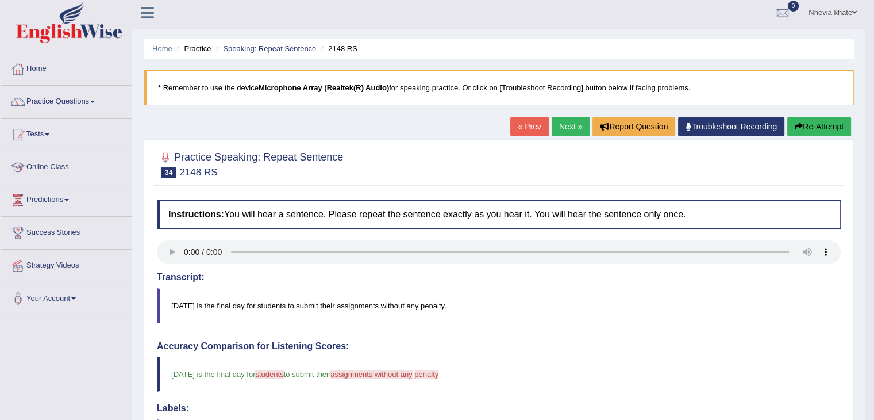
scroll to position [3, 0]
click at [560, 126] on link "Next »" at bounding box center [571, 127] width 38 height 20
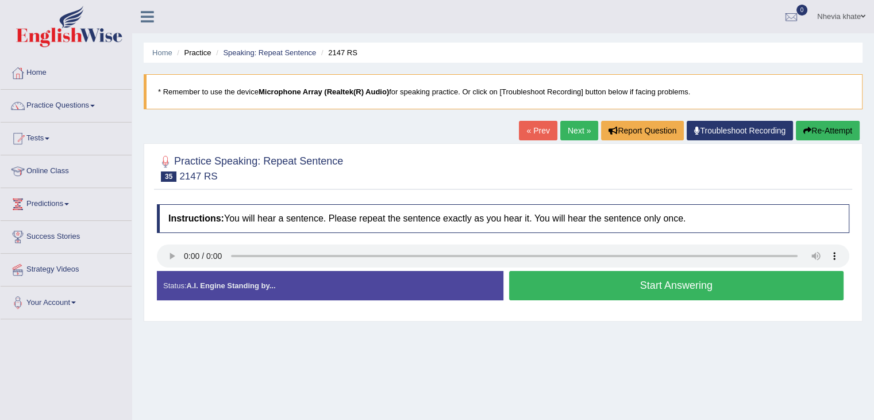
click at [586, 286] on button "Start Answering" at bounding box center [676, 285] width 335 height 29
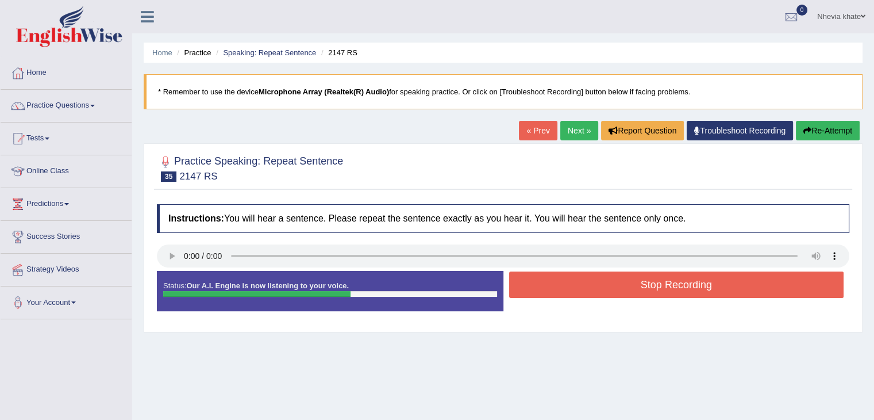
click at [586, 286] on button "Stop Recording" at bounding box center [676, 284] width 335 height 26
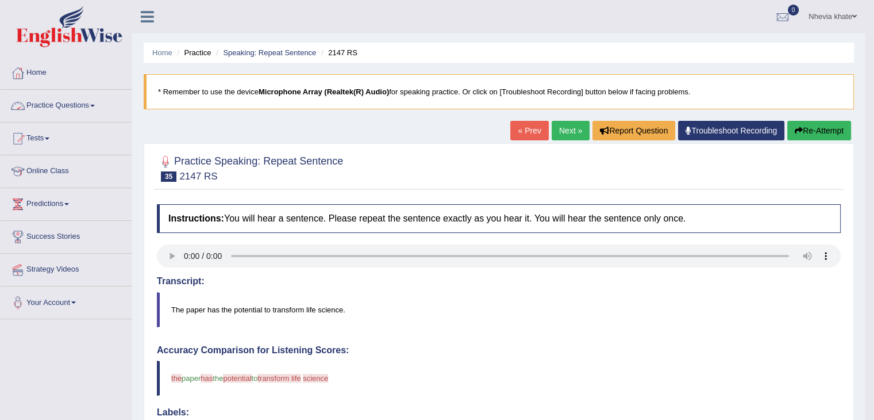
click at [89, 102] on link "Practice Questions" at bounding box center [66, 104] width 131 height 29
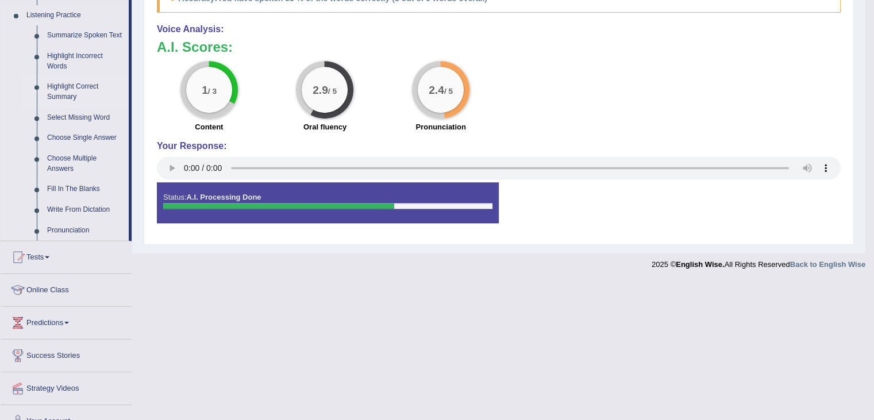
scroll to position [513, 0]
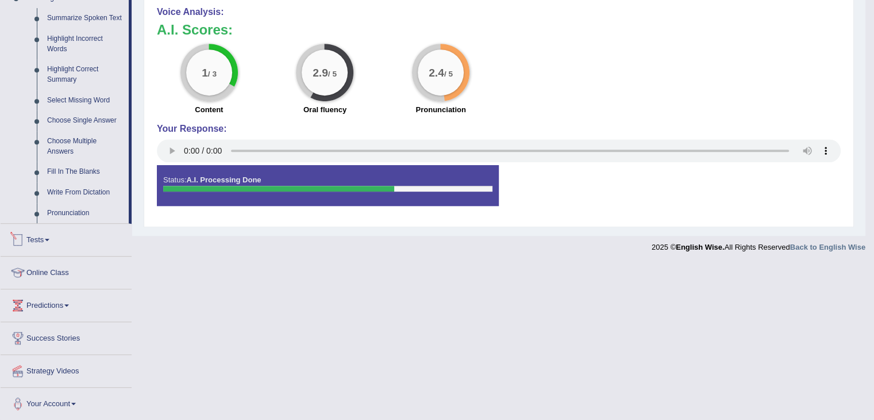
click at [45, 237] on link "Tests" at bounding box center [66, 238] width 131 height 29
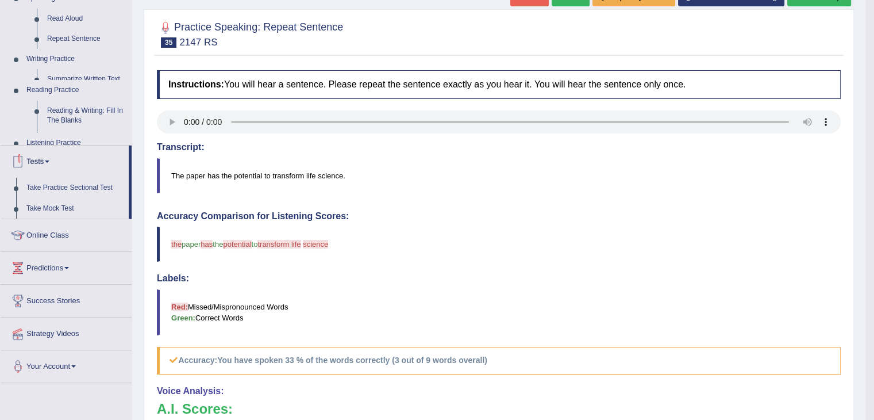
scroll to position [122, 0]
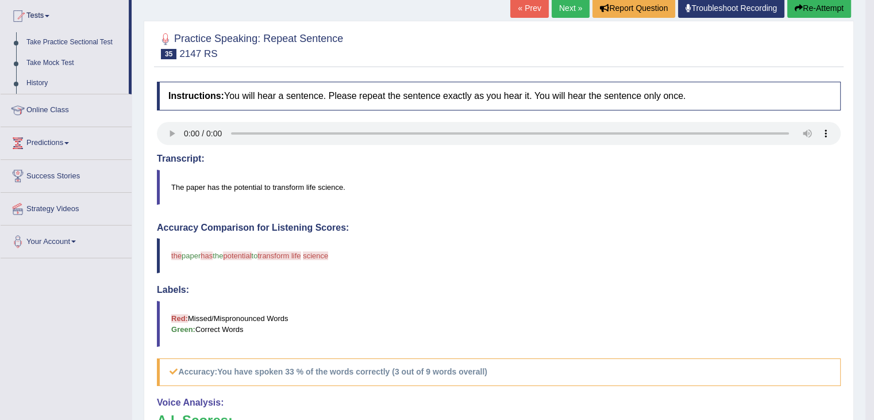
click at [63, 104] on link "Online Class" at bounding box center [66, 108] width 131 height 29
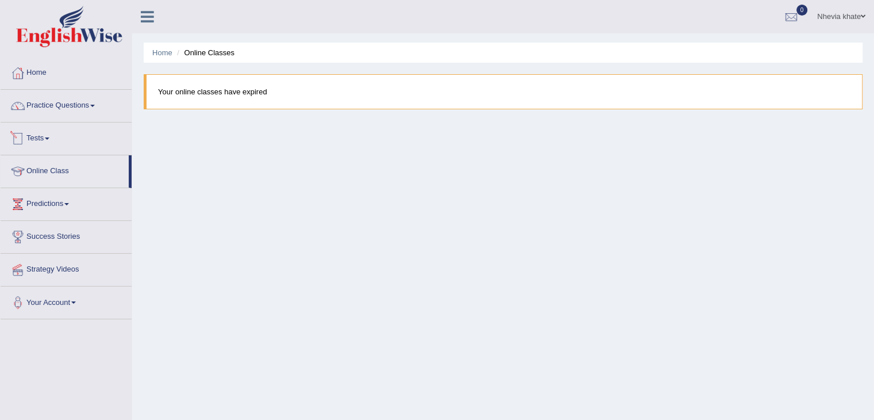
click at [49, 137] on span at bounding box center [47, 138] width 5 height 2
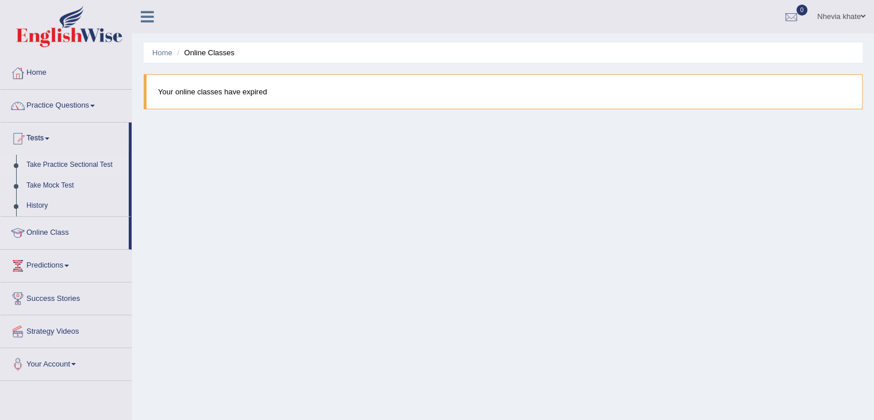
click at [63, 165] on link "Take Practice Sectional Test" at bounding box center [74, 165] width 107 height 21
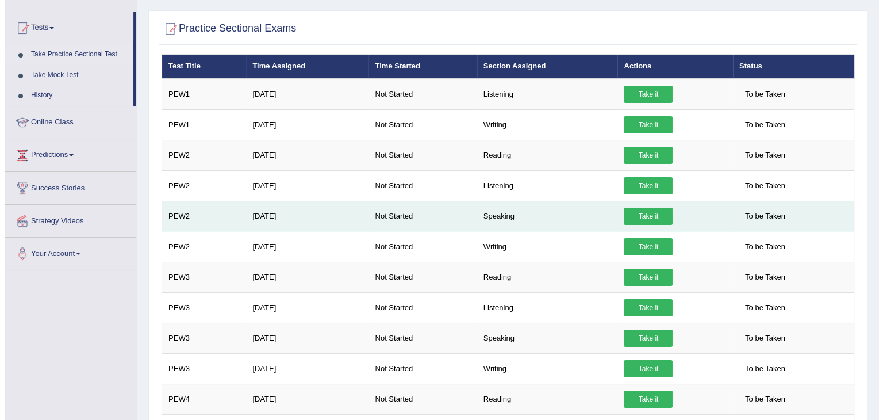
scroll to position [114, 0]
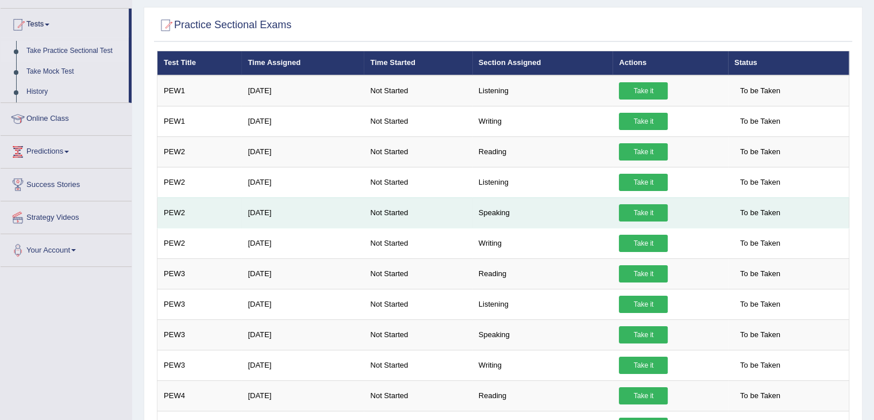
click at [648, 210] on link "Take it" at bounding box center [643, 212] width 49 height 17
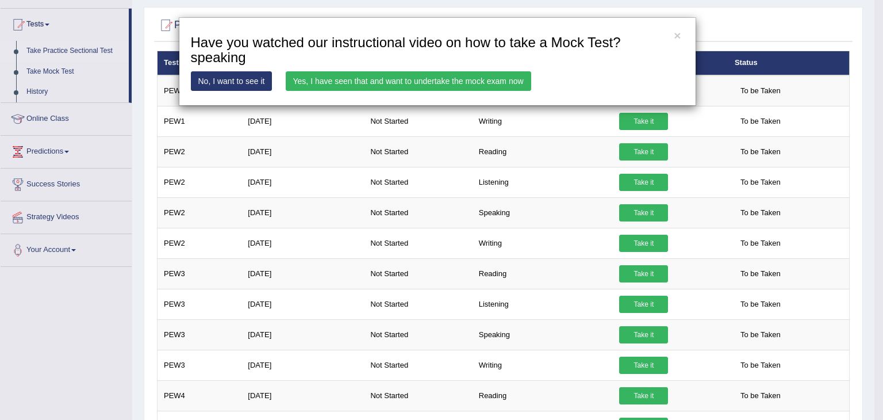
click at [407, 75] on link "Yes, I have seen that and want to undertake the mock exam now" at bounding box center [408, 81] width 245 height 20
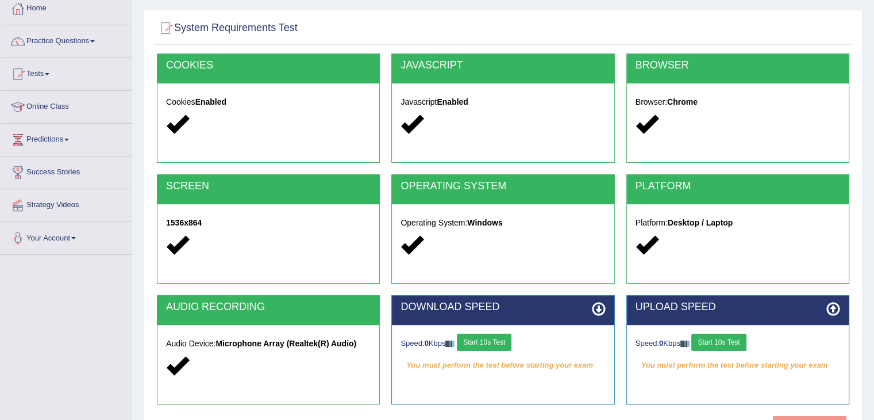
scroll to position [87, 0]
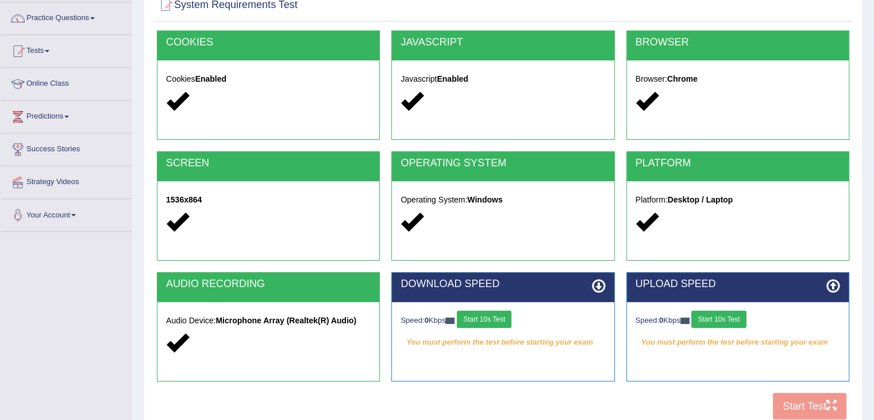
click at [791, 400] on div "COOKIES Cookies Enabled JAVASCRIPT Javascript Enabled BROWSER Browser: Chrome S…" at bounding box center [503, 227] width 698 height 395
click at [731, 318] on button "Start 10s Test" at bounding box center [719, 318] width 55 height 17
click at [492, 310] on div "Speed: 0 Kbps Start 10s Test" at bounding box center [503, 320] width 205 height 20
click at [497, 317] on div "Speed: 0 Kbps Start 10s Test" at bounding box center [503, 320] width 205 height 20
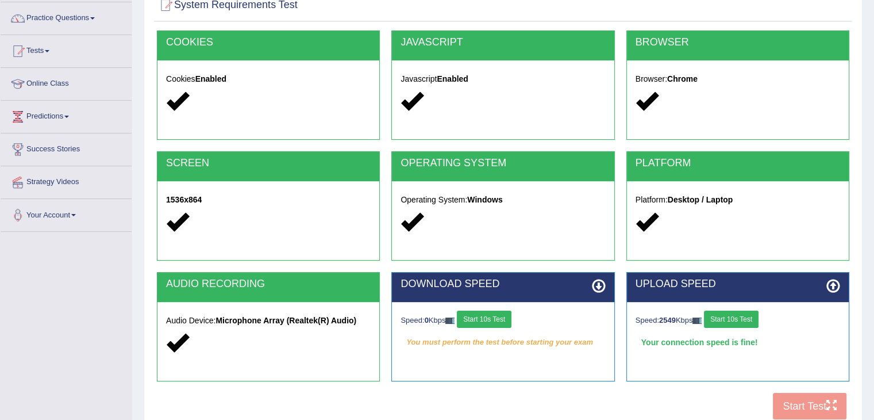
click at [732, 312] on button "Start 10s Test" at bounding box center [731, 318] width 55 height 17
click at [487, 316] on button "Start 10s Test" at bounding box center [484, 318] width 55 height 17
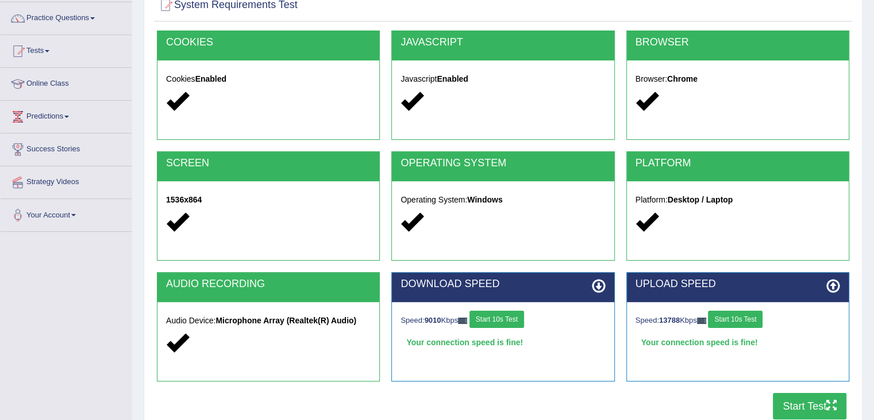
click at [807, 398] on button "Start Test" at bounding box center [810, 406] width 74 height 26
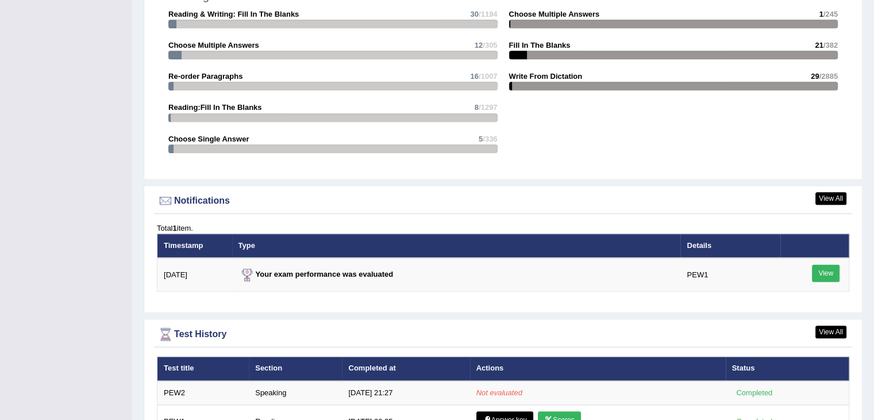
scroll to position [1324, 0]
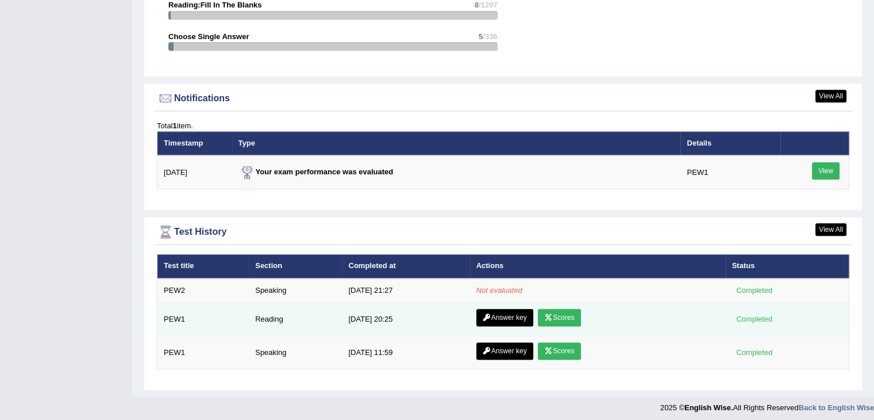
click at [554, 310] on link "Scores" at bounding box center [559, 317] width 43 height 17
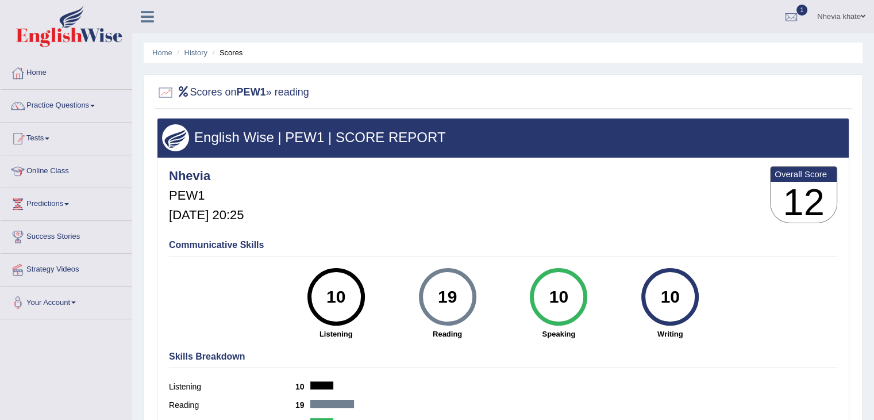
click at [38, 75] on link "Home" at bounding box center [66, 71] width 131 height 29
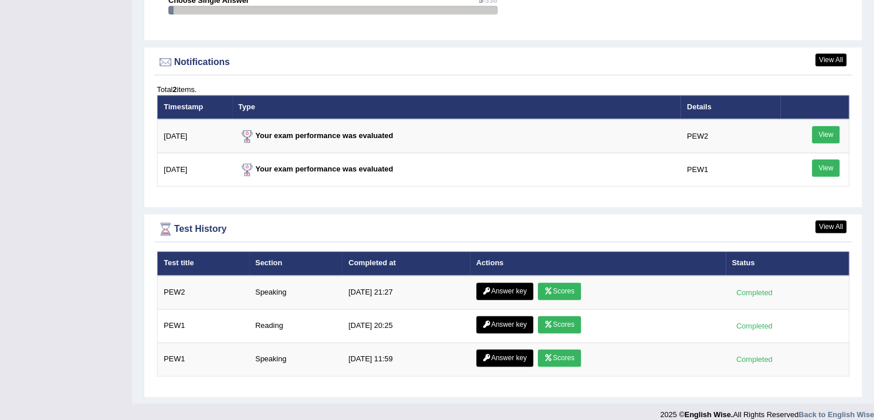
scroll to position [1362, 0]
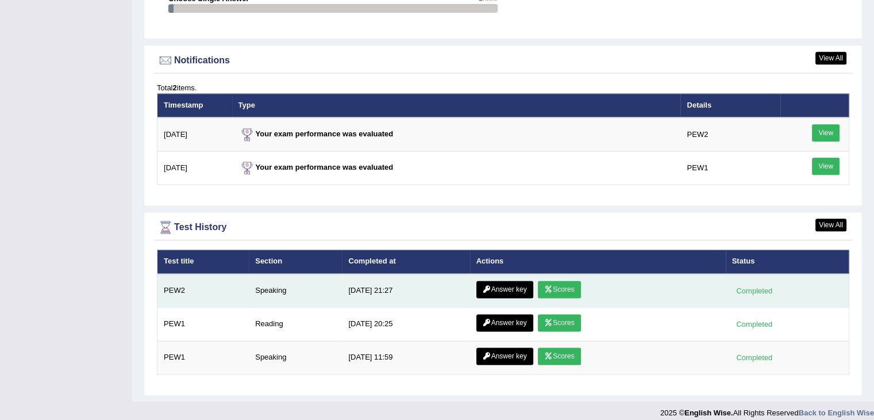
click at [555, 281] on link "Scores" at bounding box center [559, 289] width 43 height 17
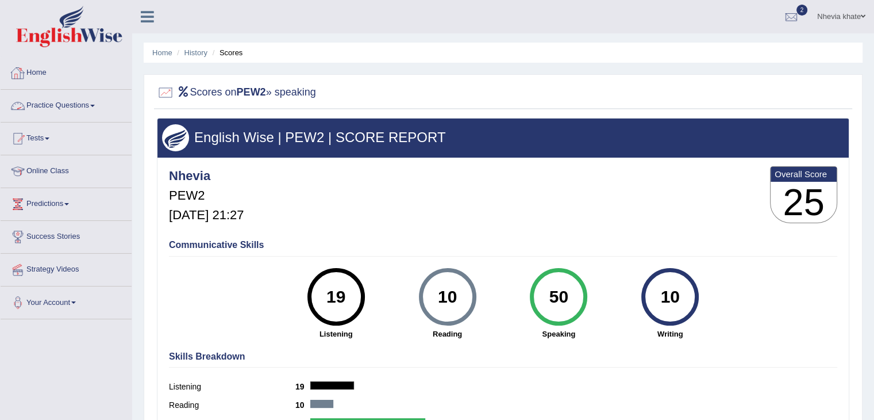
click at [52, 71] on link "Home" at bounding box center [66, 71] width 131 height 29
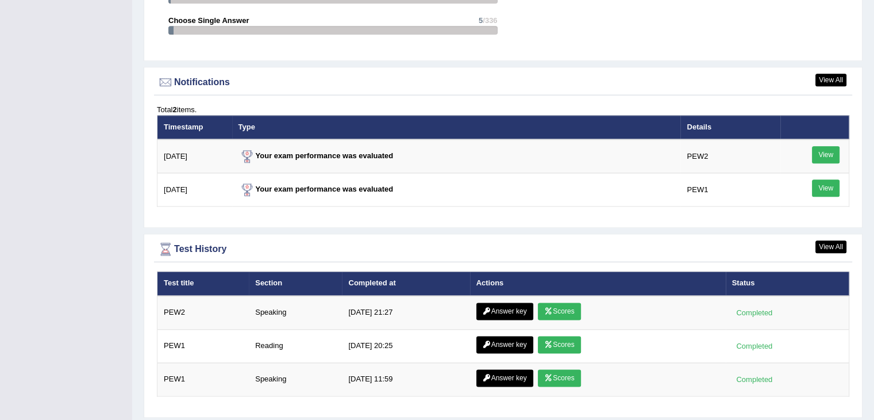
scroll to position [1367, 0]
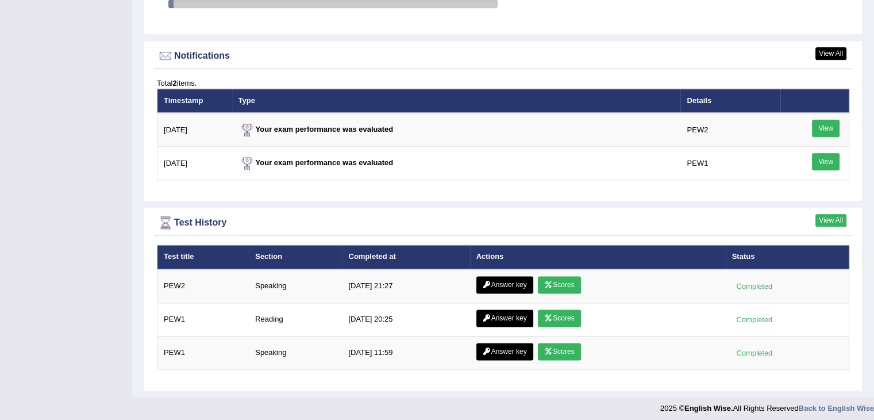
click at [828, 217] on link "View All" at bounding box center [831, 220] width 31 height 13
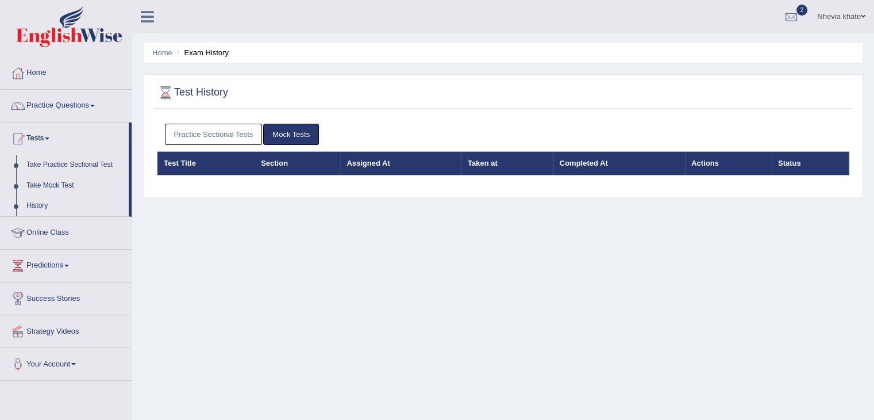
click at [178, 164] on th "Test Title" at bounding box center [207, 163] width 98 height 24
click at [202, 129] on link "Practice Sectional Tests" at bounding box center [214, 134] width 98 height 21
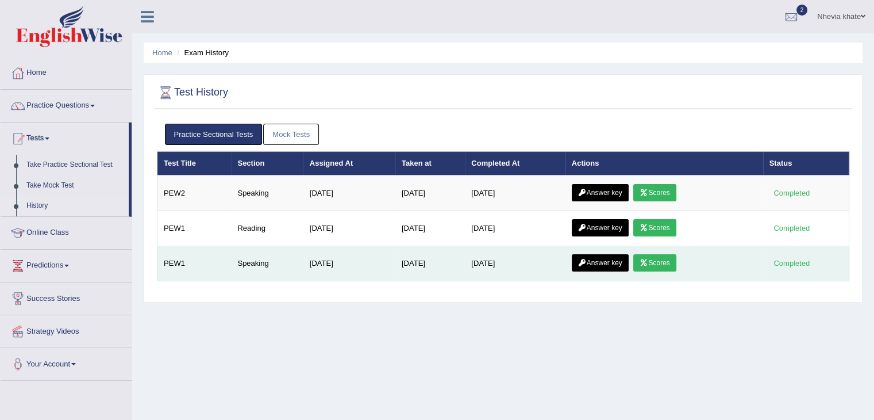
click at [667, 259] on link "Scores" at bounding box center [654, 262] width 43 height 17
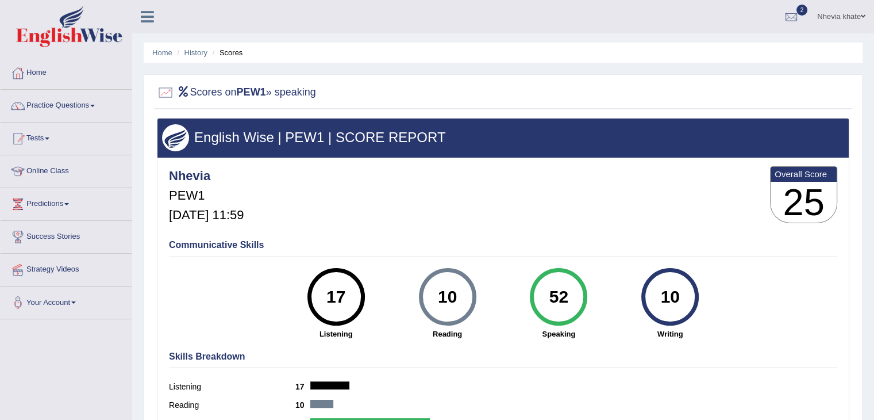
click at [97, 103] on link "Practice Questions" at bounding box center [66, 104] width 131 height 29
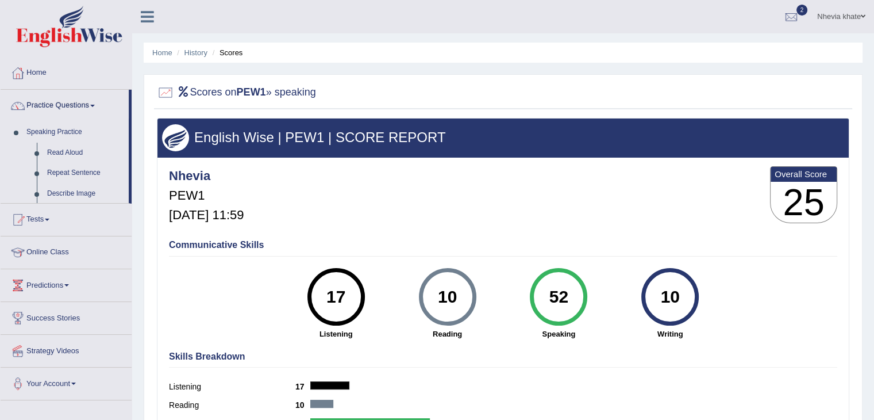
click at [97, 103] on link "Practice Questions" at bounding box center [65, 104] width 128 height 29
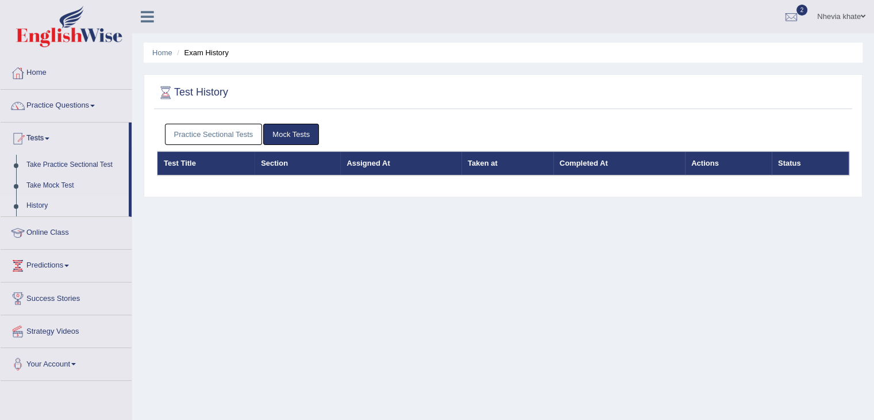
click at [208, 132] on link "Practice Sectional Tests" at bounding box center [214, 134] width 98 height 21
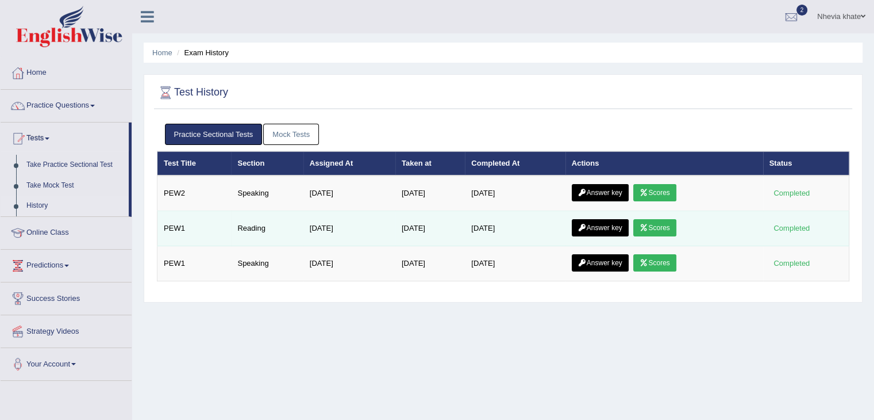
click at [655, 226] on link "Scores" at bounding box center [654, 227] width 43 height 17
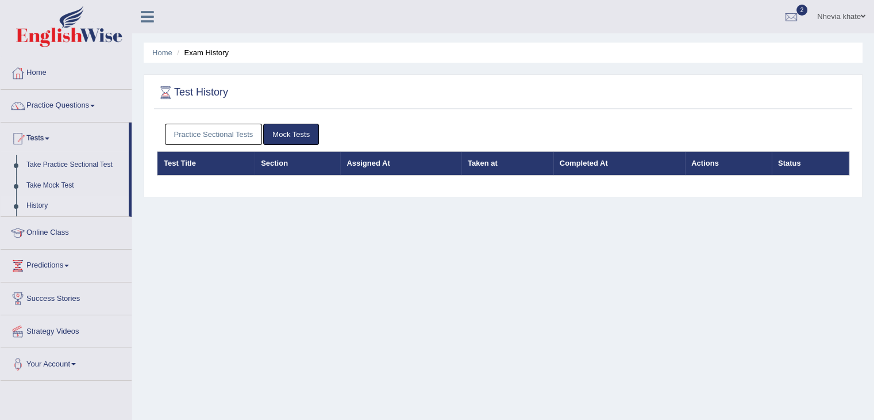
click at [228, 132] on link "Practice Sectional Tests" at bounding box center [214, 134] width 98 height 21
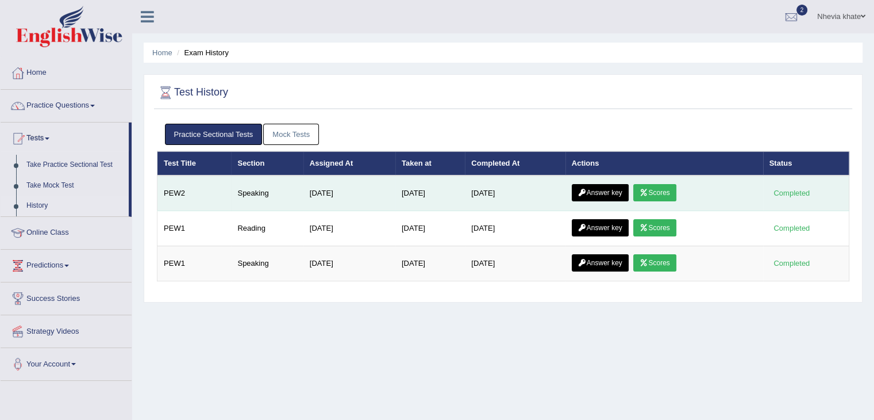
click at [669, 192] on link "Scores" at bounding box center [654, 192] width 43 height 17
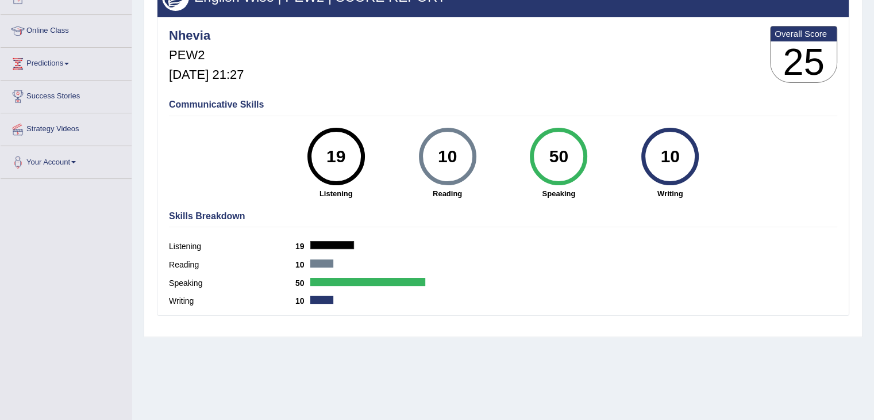
scroll to position [136, 0]
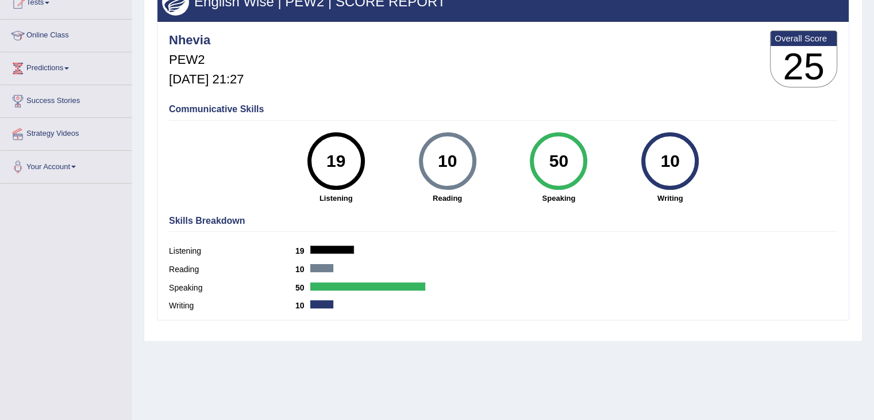
click at [669, 193] on strong "Writing" at bounding box center [670, 198] width 100 height 11
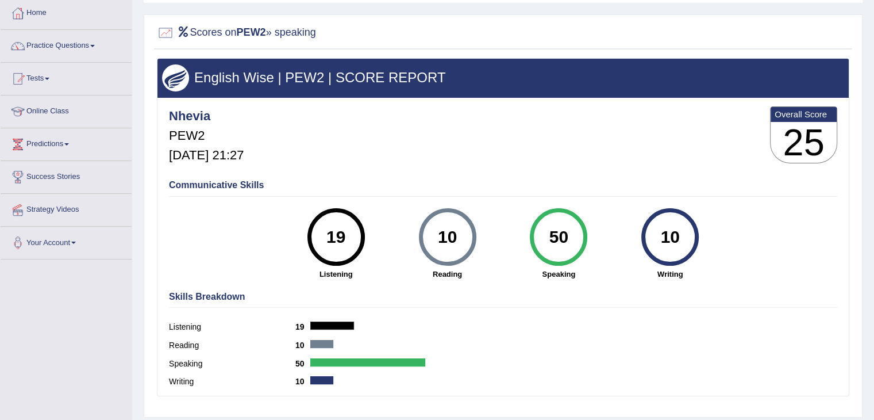
scroll to position [61, 0]
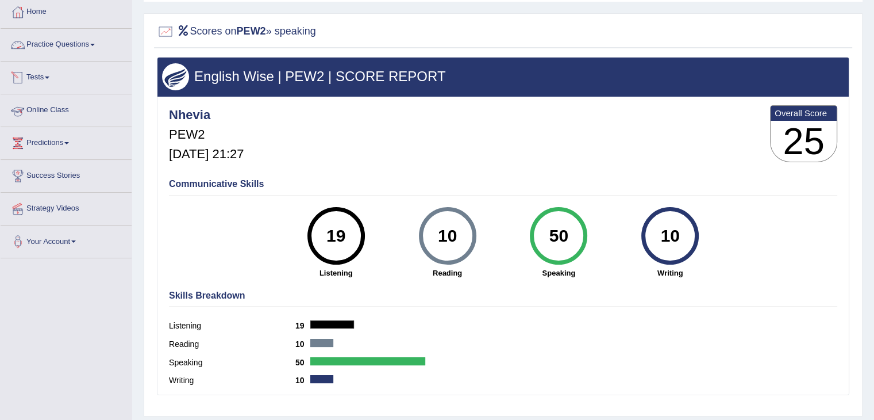
click at [83, 43] on link "Practice Questions" at bounding box center [66, 43] width 131 height 29
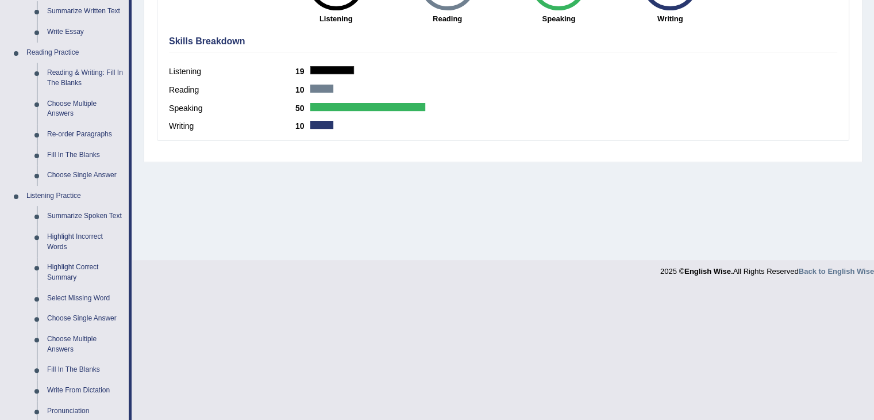
scroll to position [315, 0]
